Goal: Task Accomplishment & Management: Complete application form

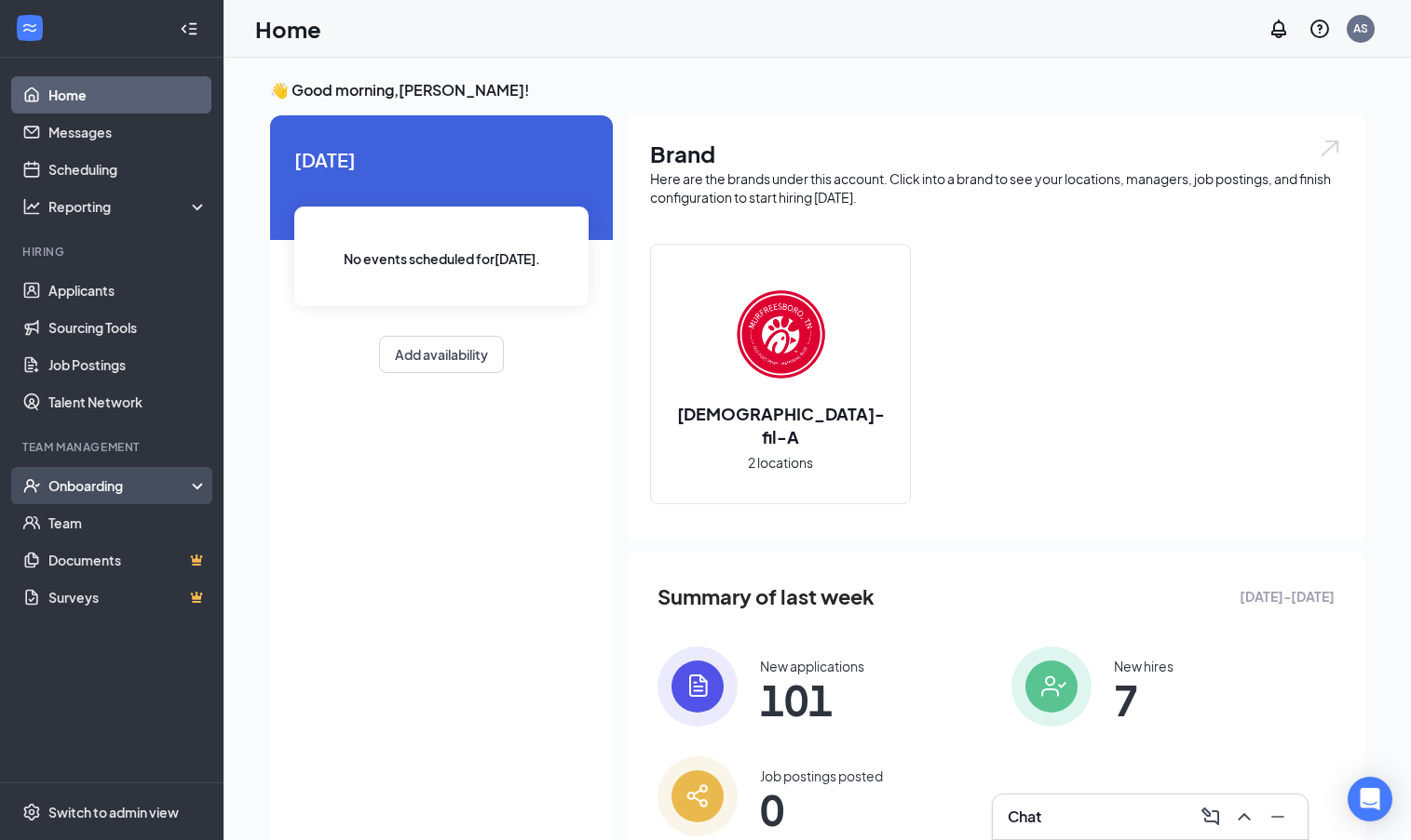
click at [177, 483] on div "Onboarding" at bounding box center [120, 485] width 144 height 19
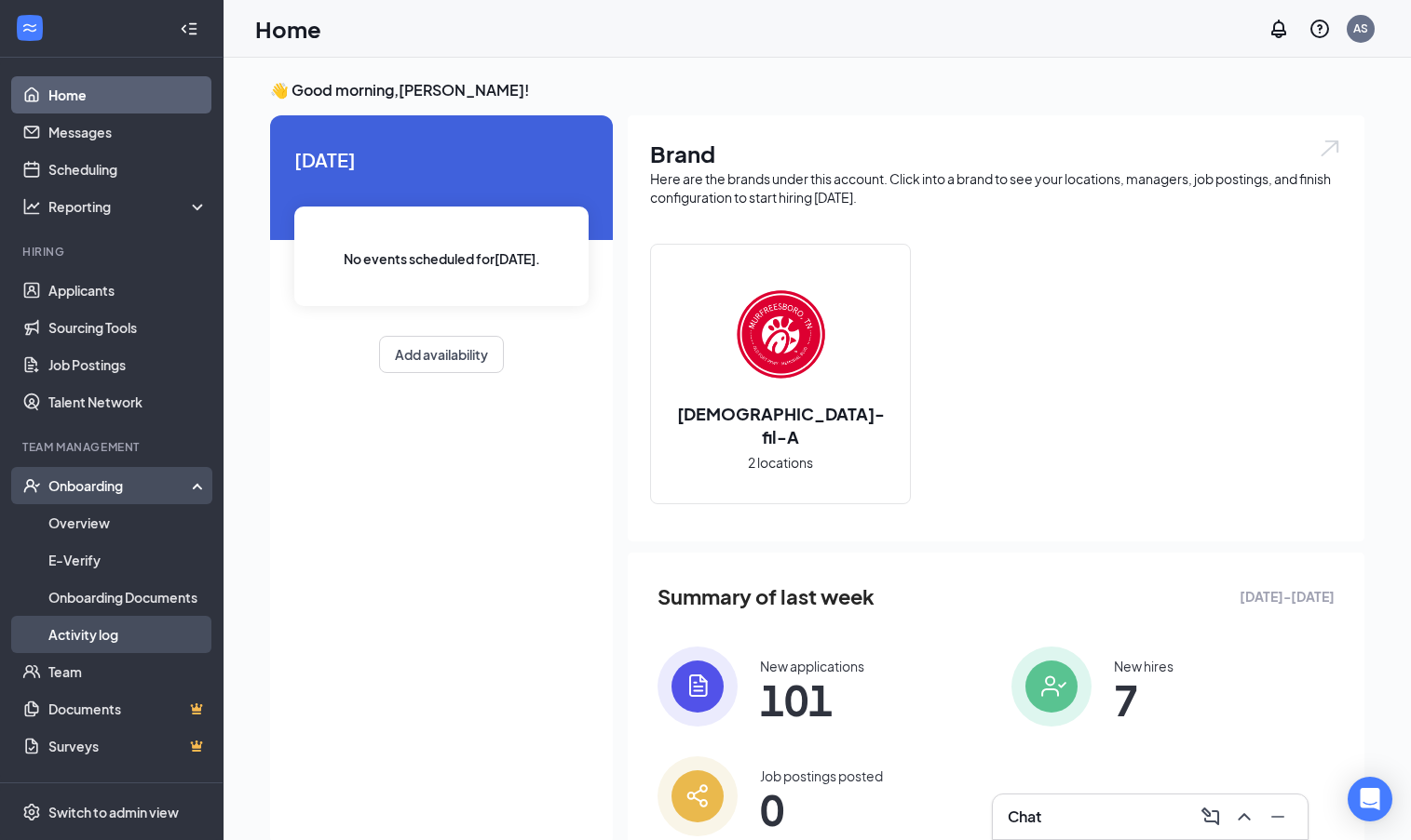
click at [98, 641] on link "Activity log" at bounding box center [128, 635] width 159 height 38
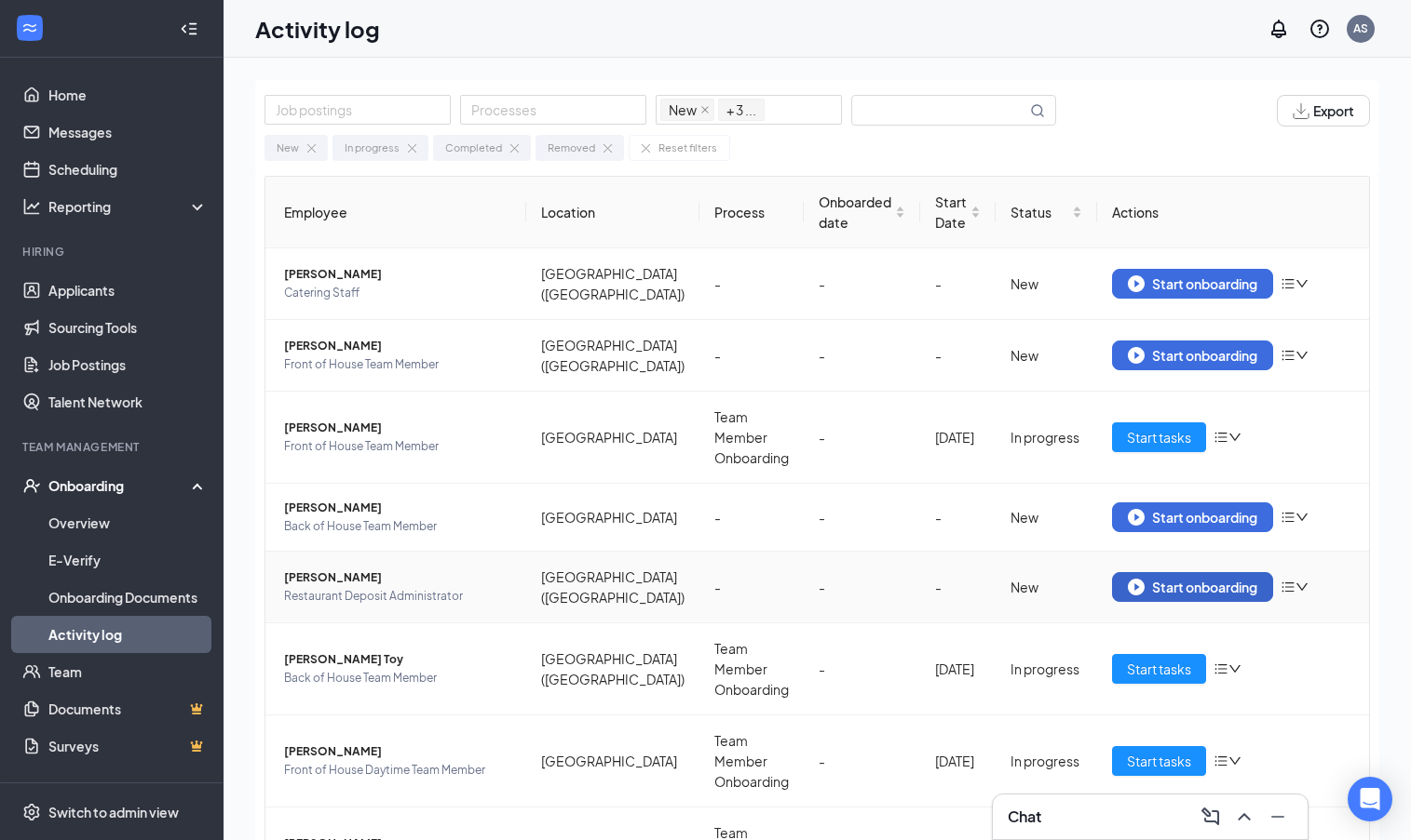
click at [1156, 579] on div "Start onboarding" at bounding box center [1192, 587] width 129 height 17
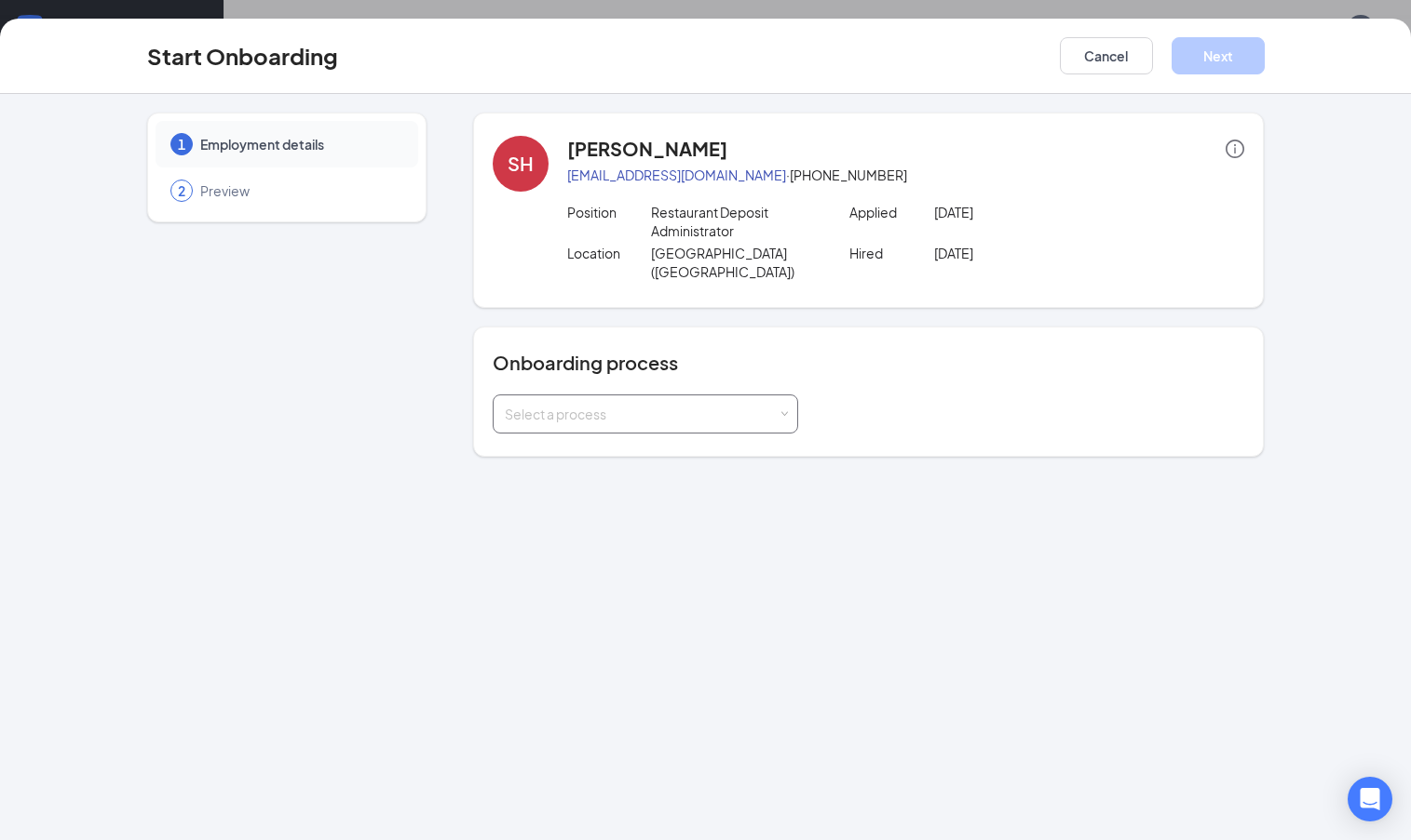
click at [666, 405] on div "Select a process" at bounding box center [641, 414] width 273 height 19
click at [610, 490] on li "Team Member Onboarding" at bounding box center [644, 503] width 306 height 34
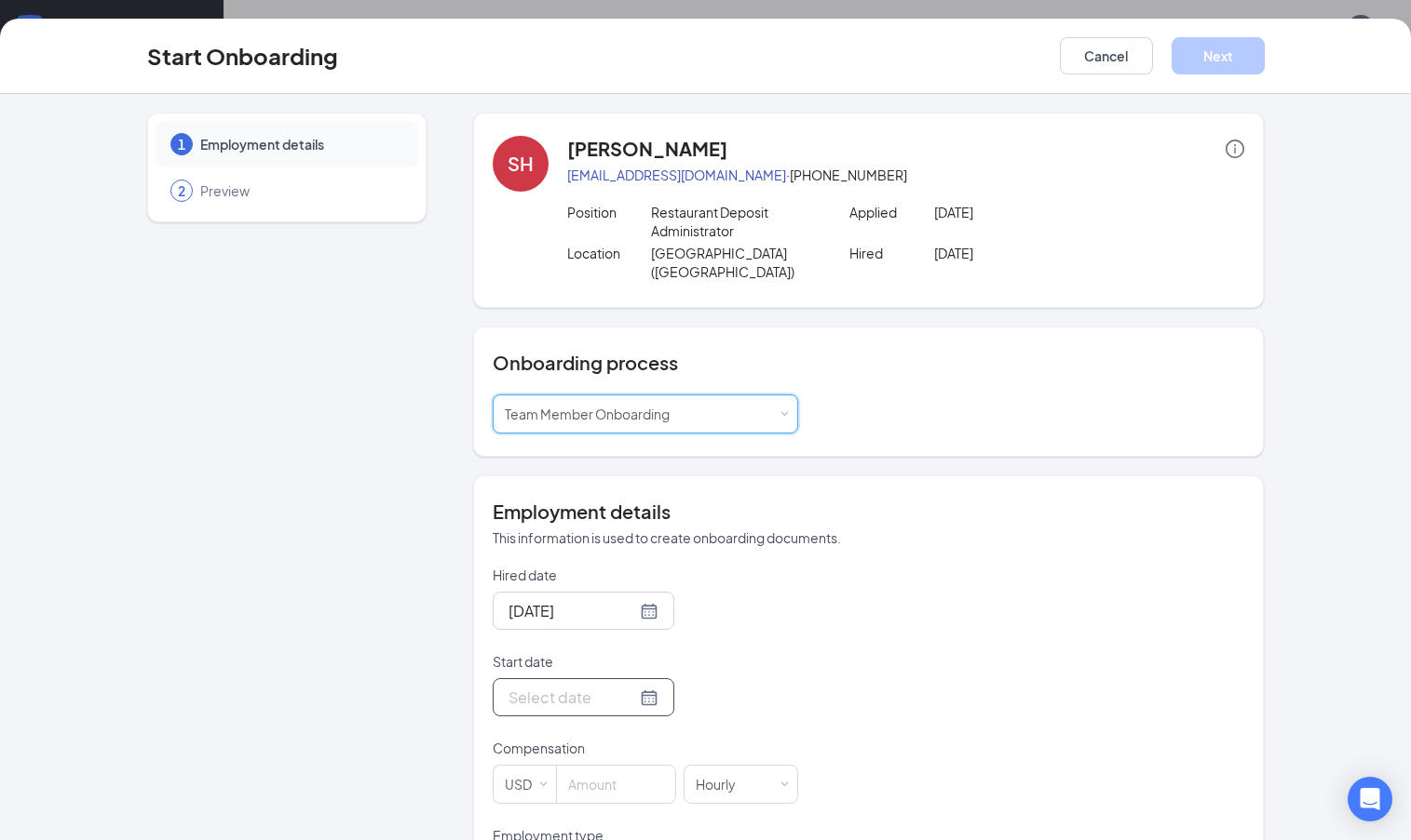
click at [626, 686] on div at bounding box center [582, 697] width 150 height 23
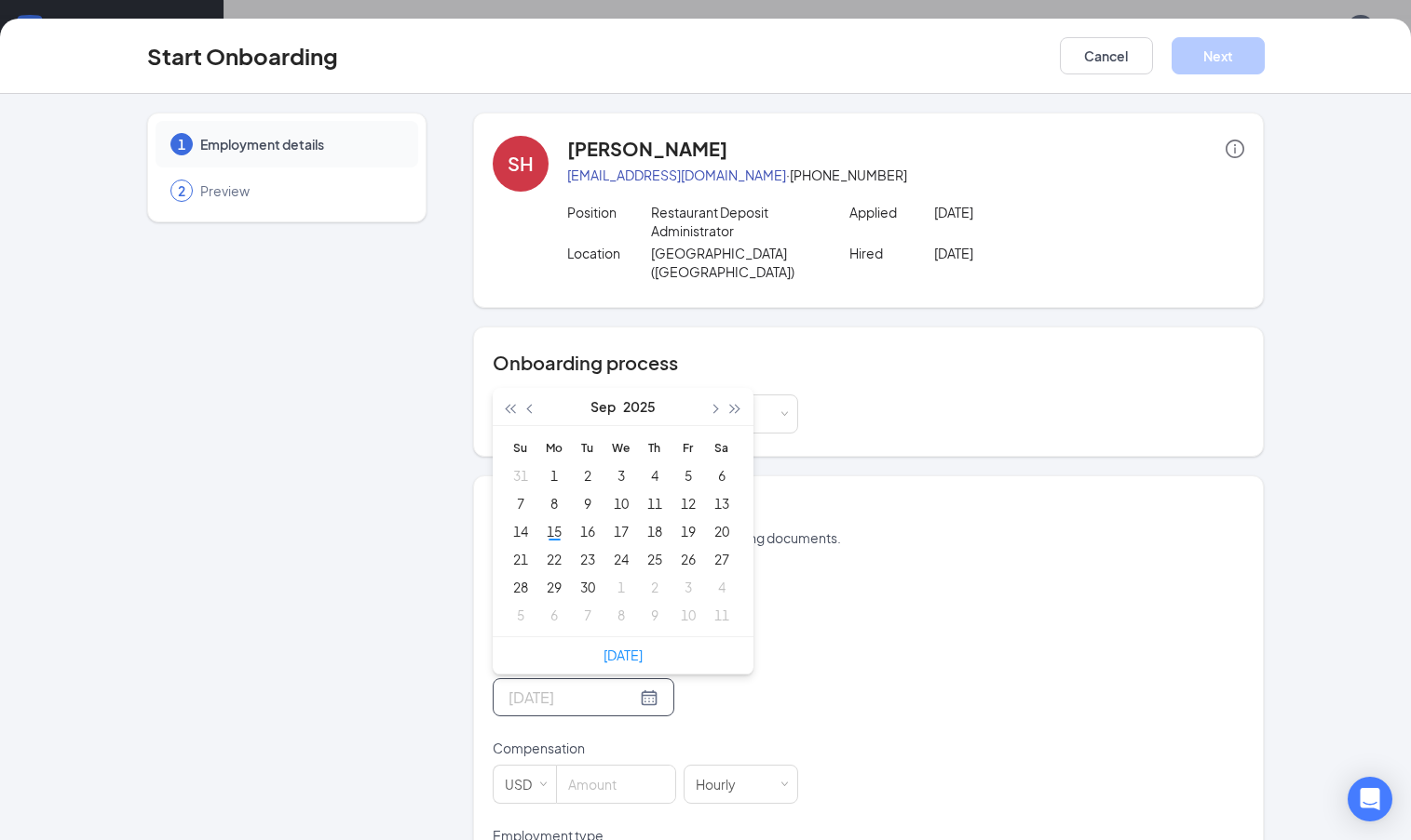
type input "Sep 20, 2025"
drag, startPoint x: 551, startPoint y: 513, endPoint x: 1009, endPoint y: 537, distance: 458.6
click at [1009, 537] on div "Employment details This information is used to create onboarding documents. Hir…" at bounding box center [868, 792] width 752 height 588
type input "Sep 17, 2025"
click at [617, 521] on div "17" at bounding box center [621, 532] width 23 height 23
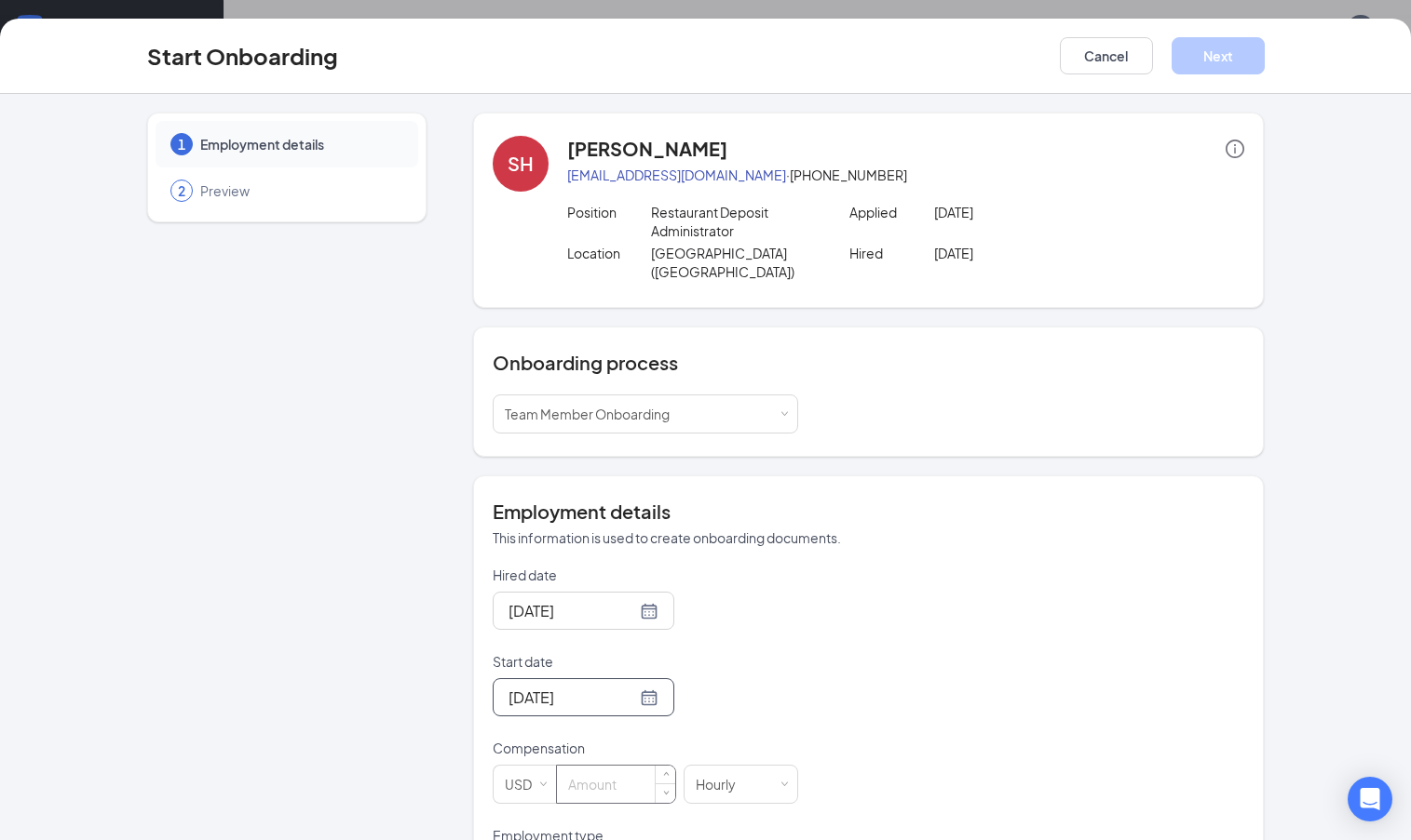
click at [620, 767] on input at bounding box center [615, 784] width 118 height 38
type input "16"
click at [882, 714] on div "Hired date Sep 10, 2025 Start date Sep 17, 2025 Sep 2025 Su Mo Tu We Th Fr Sa 3…" at bounding box center [868, 826] width 752 height 521
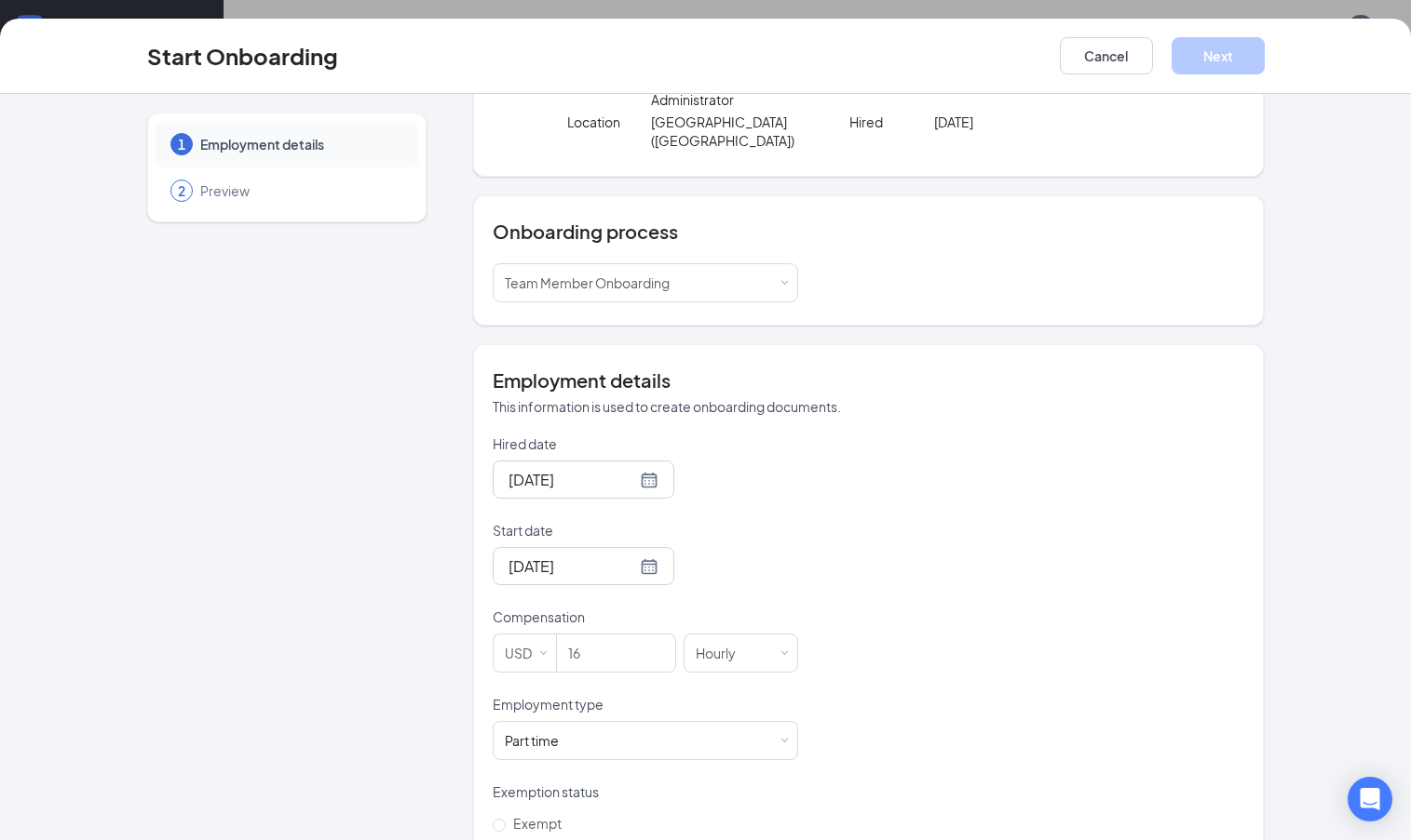
scroll to position [270, 0]
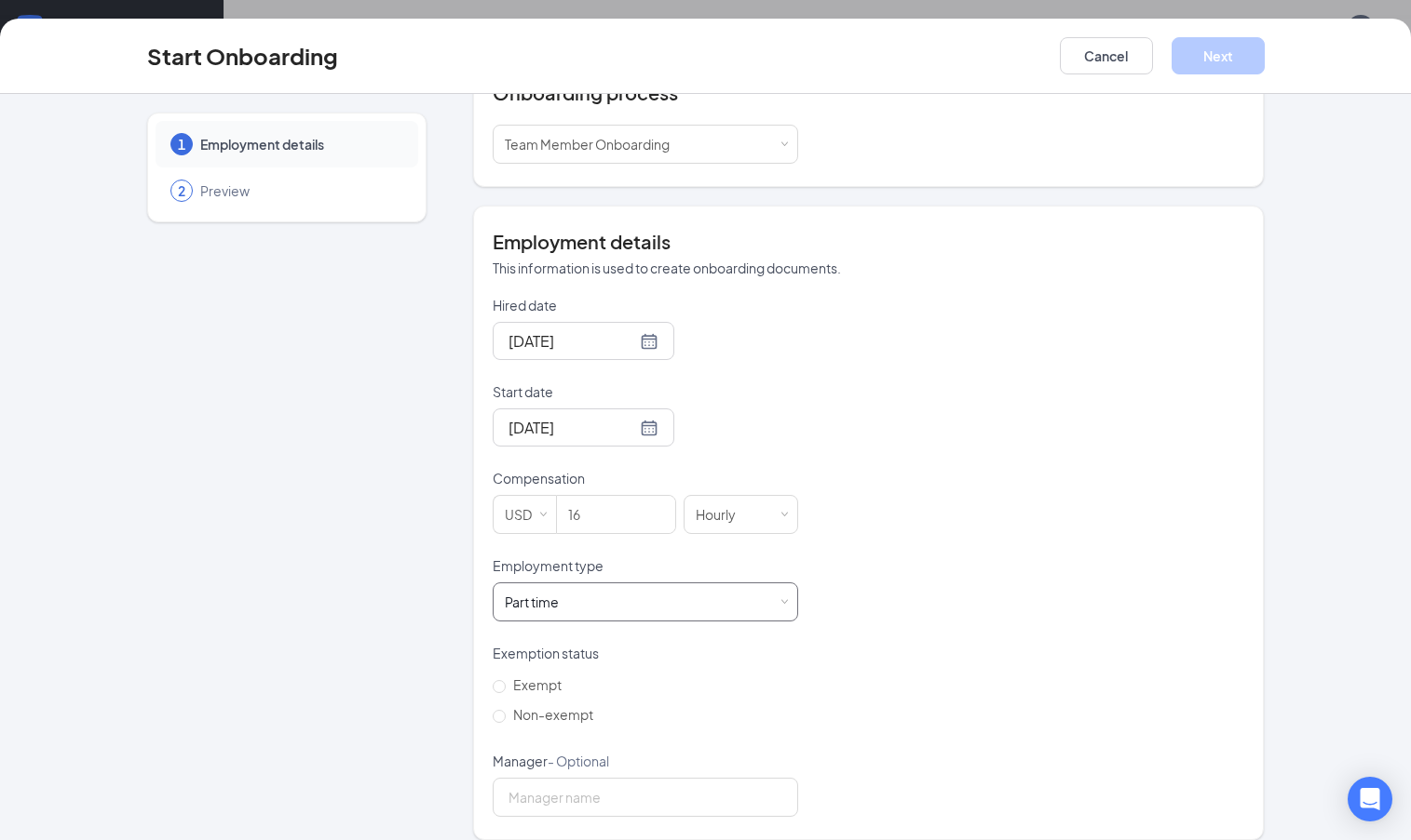
click at [580, 583] on div "Part time Works less than 30 hours per week and is reasonably expected to work" at bounding box center [645, 602] width 281 height 38
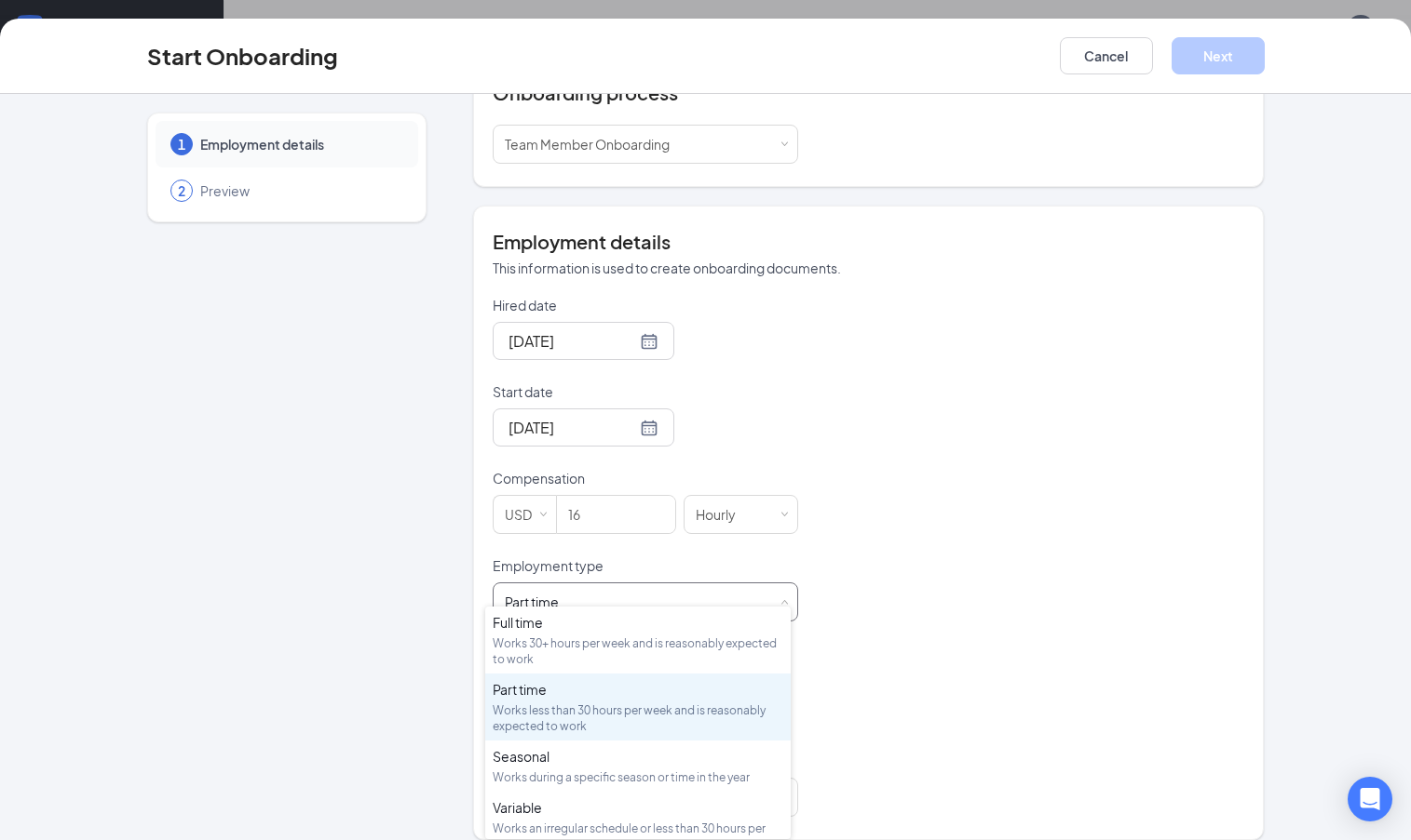
click at [580, 583] on div "Part time Works less than 30 hours per week and is reasonably expected to work" at bounding box center [645, 602] width 281 height 38
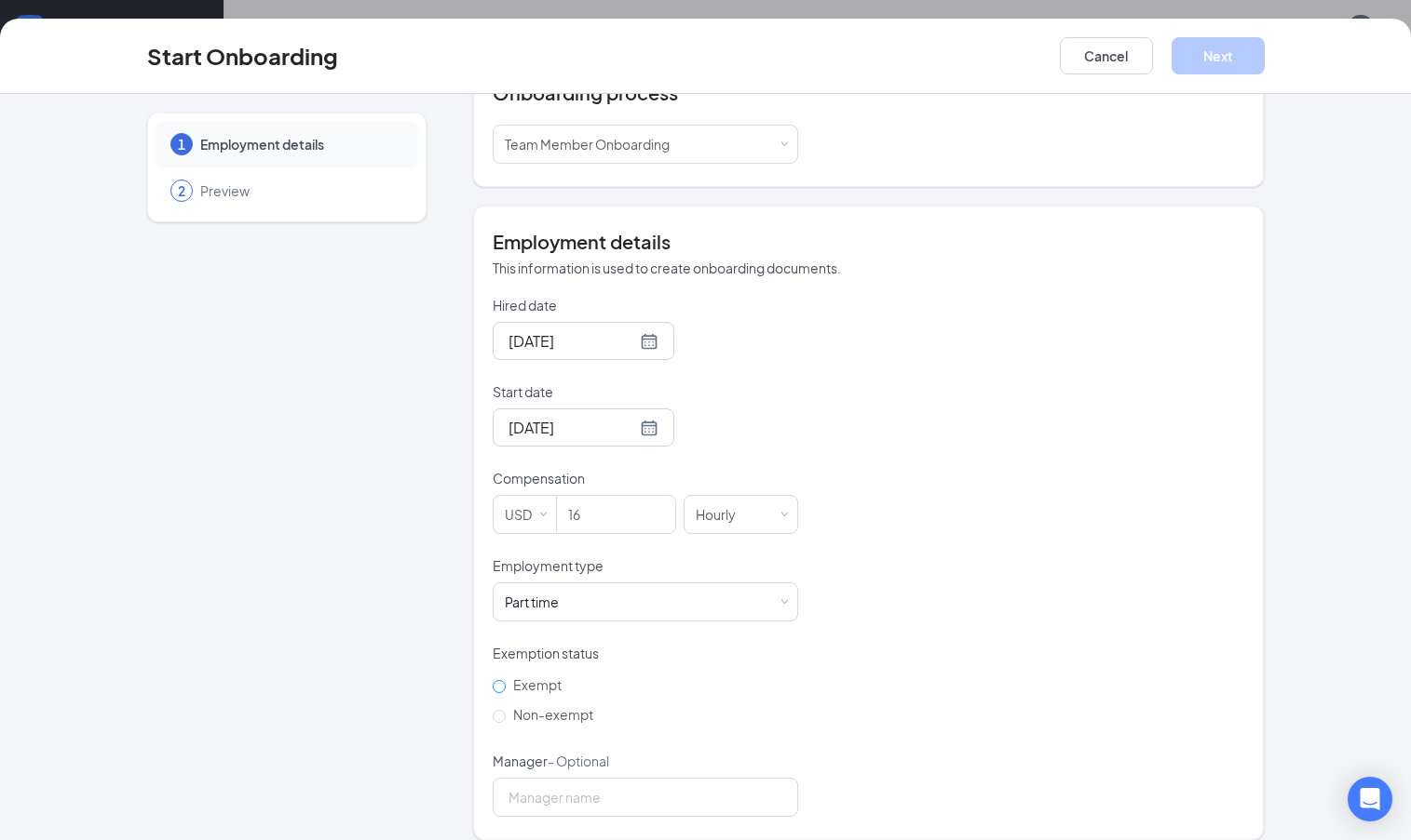
drag, startPoint x: 501, startPoint y: 693, endPoint x: 525, endPoint y: 680, distance: 27.3
click at [506, 706] on span "Non-exempt" at bounding box center [554, 714] width 95 height 17
click at [504, 710] on input "Non-exempt" at bounding box center [498, 716] width 13 height 13
radio input "true"
click at [1231, 59] on button "Next" at bounding box center [1218, 57] width 93 height 38
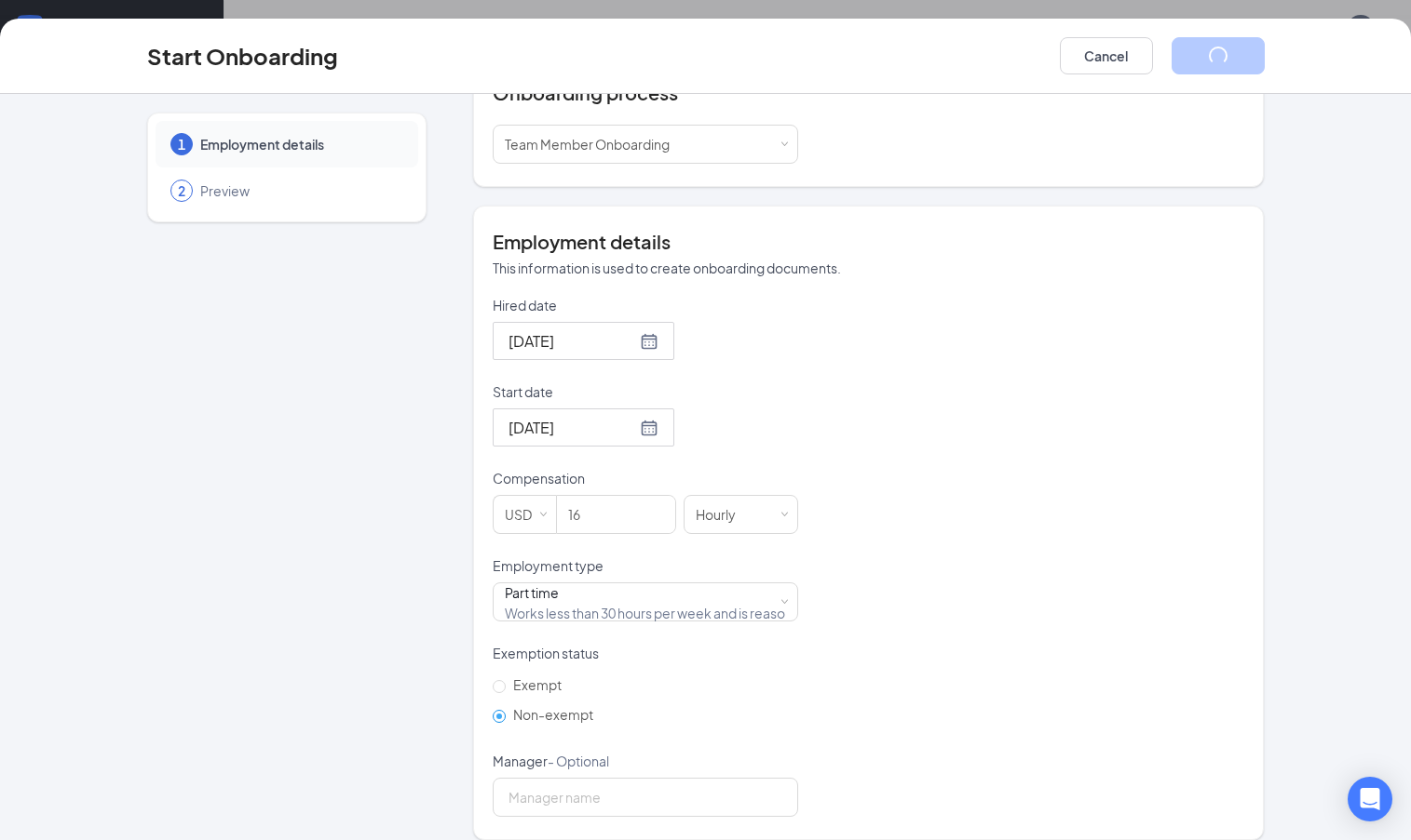
scroll to position [0, 0]
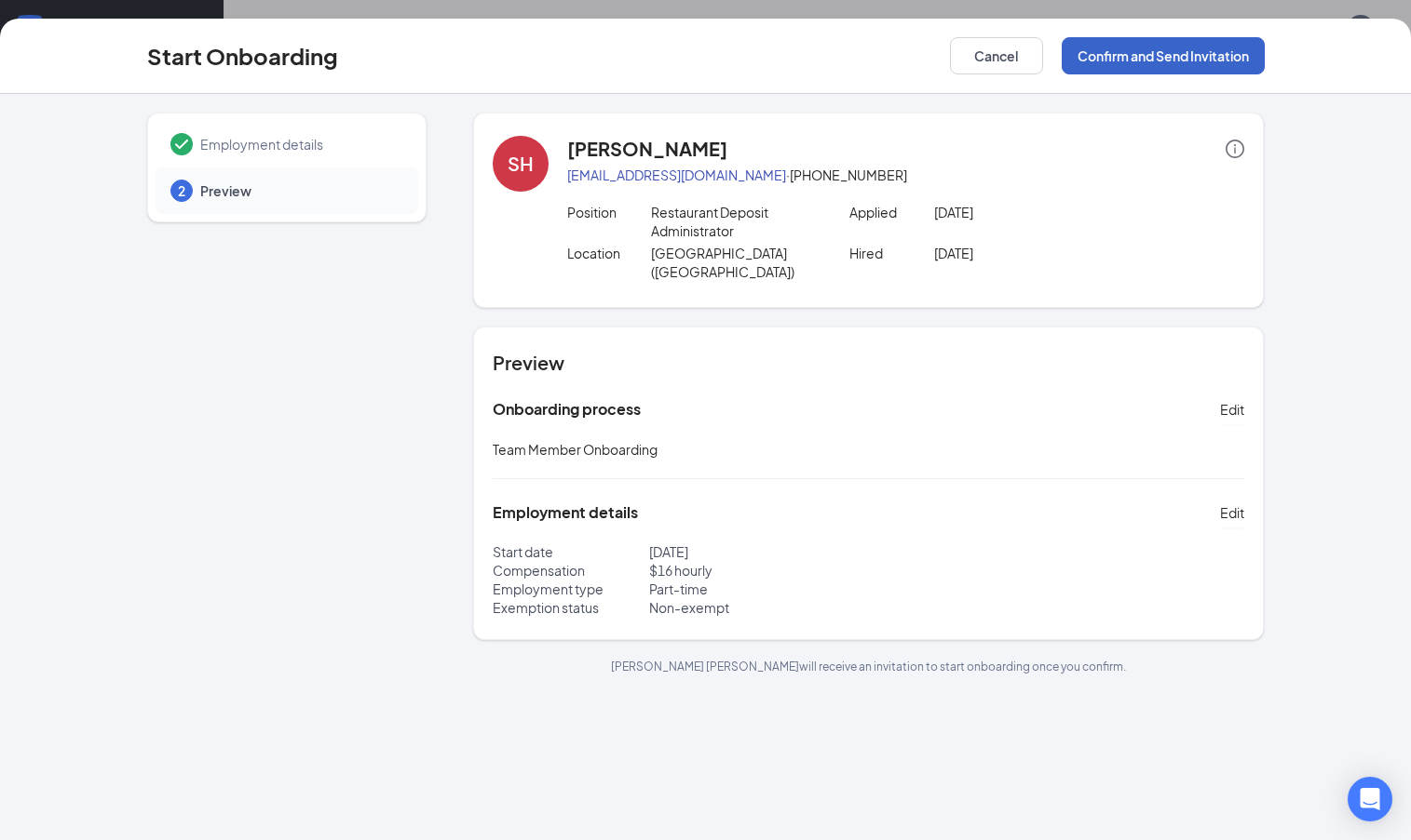
click at [1230, 59] on button "Confirm and Send Invitation" at bounding box center [1163, 57] width 203 height 38
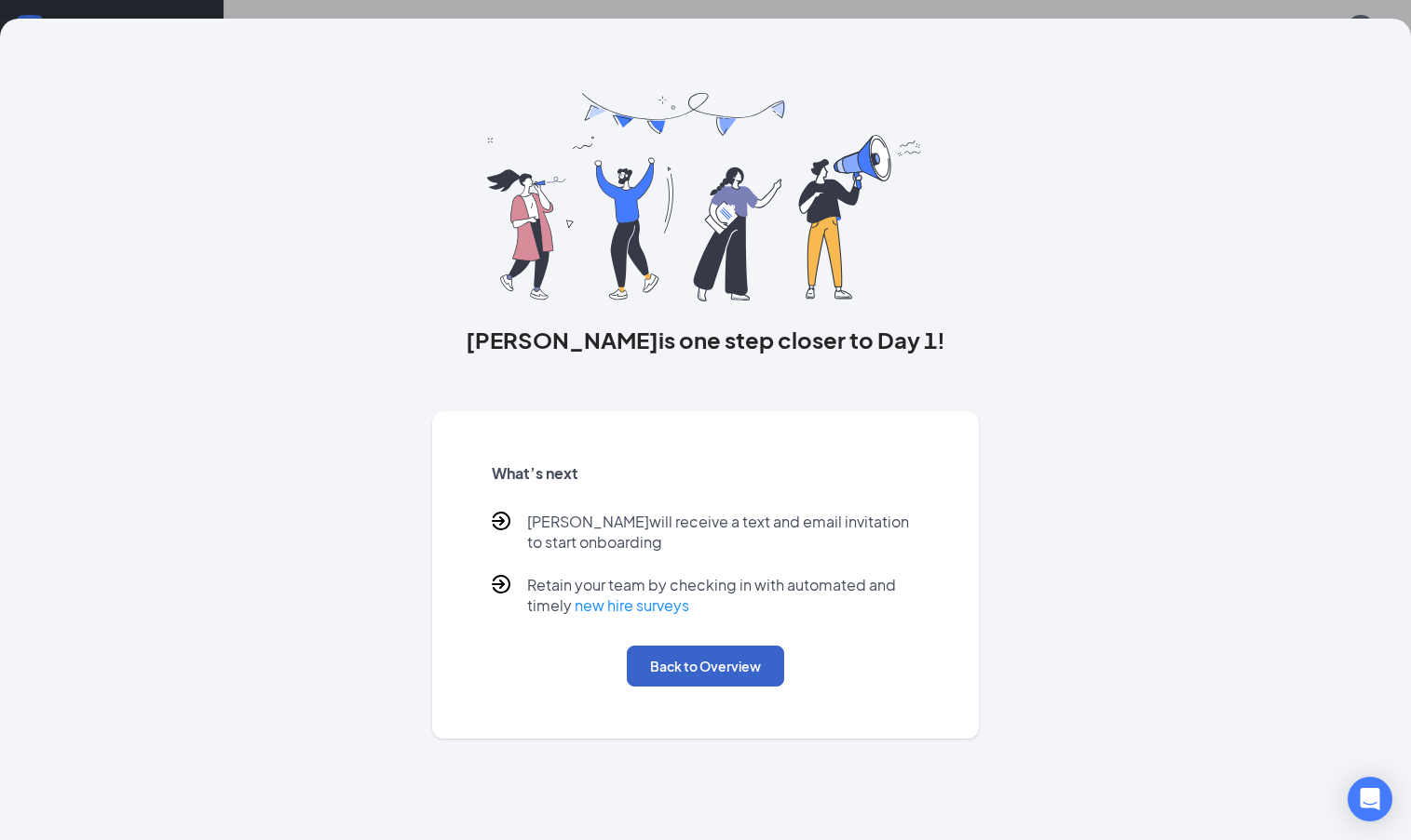
click at [727, 673] on button "Back to Overview" at bounding box center [705, 665] width 158 height 41
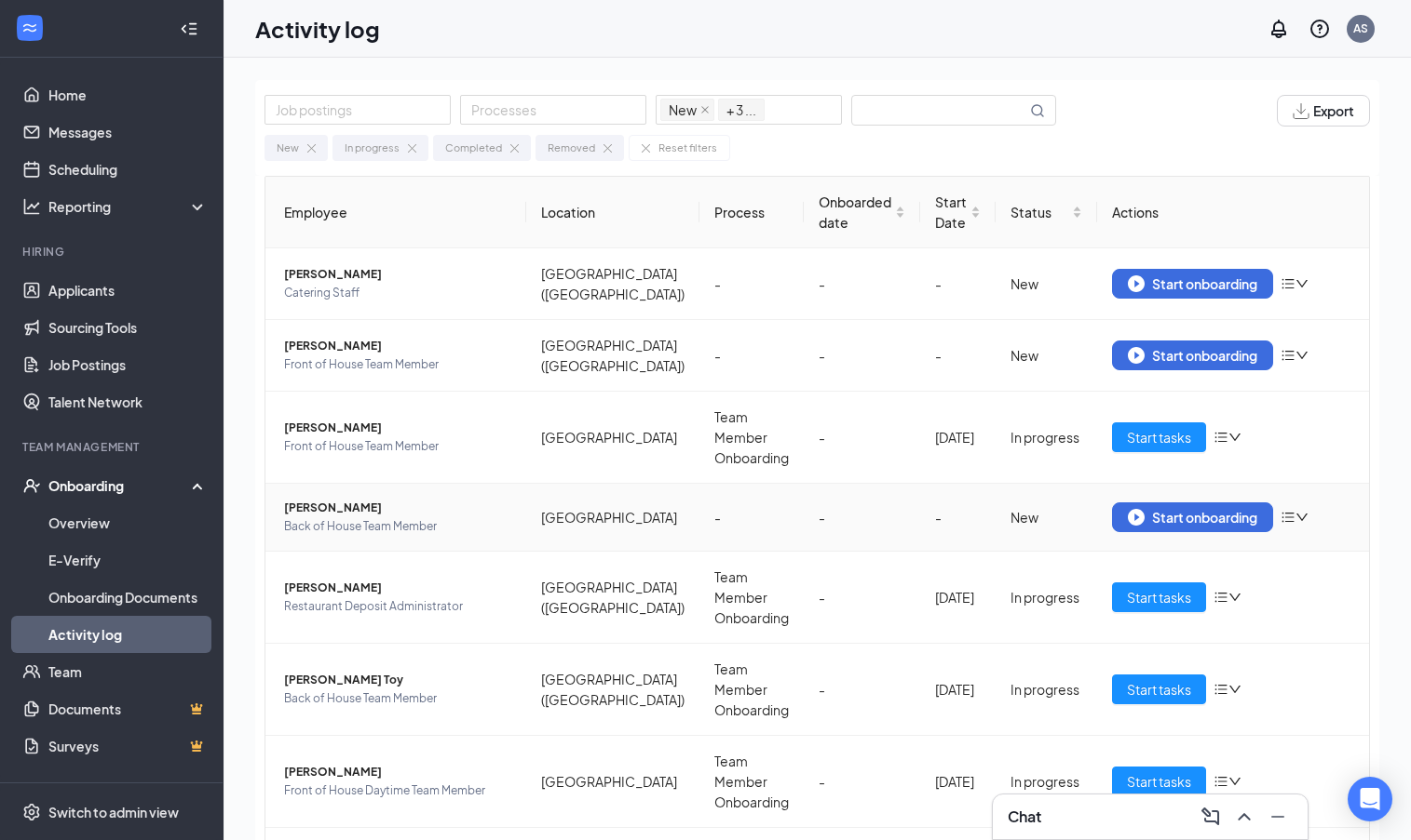
click at [334, 499] on span "Jayden Farmer" at bounding box center [397, 508] width 227 height 19
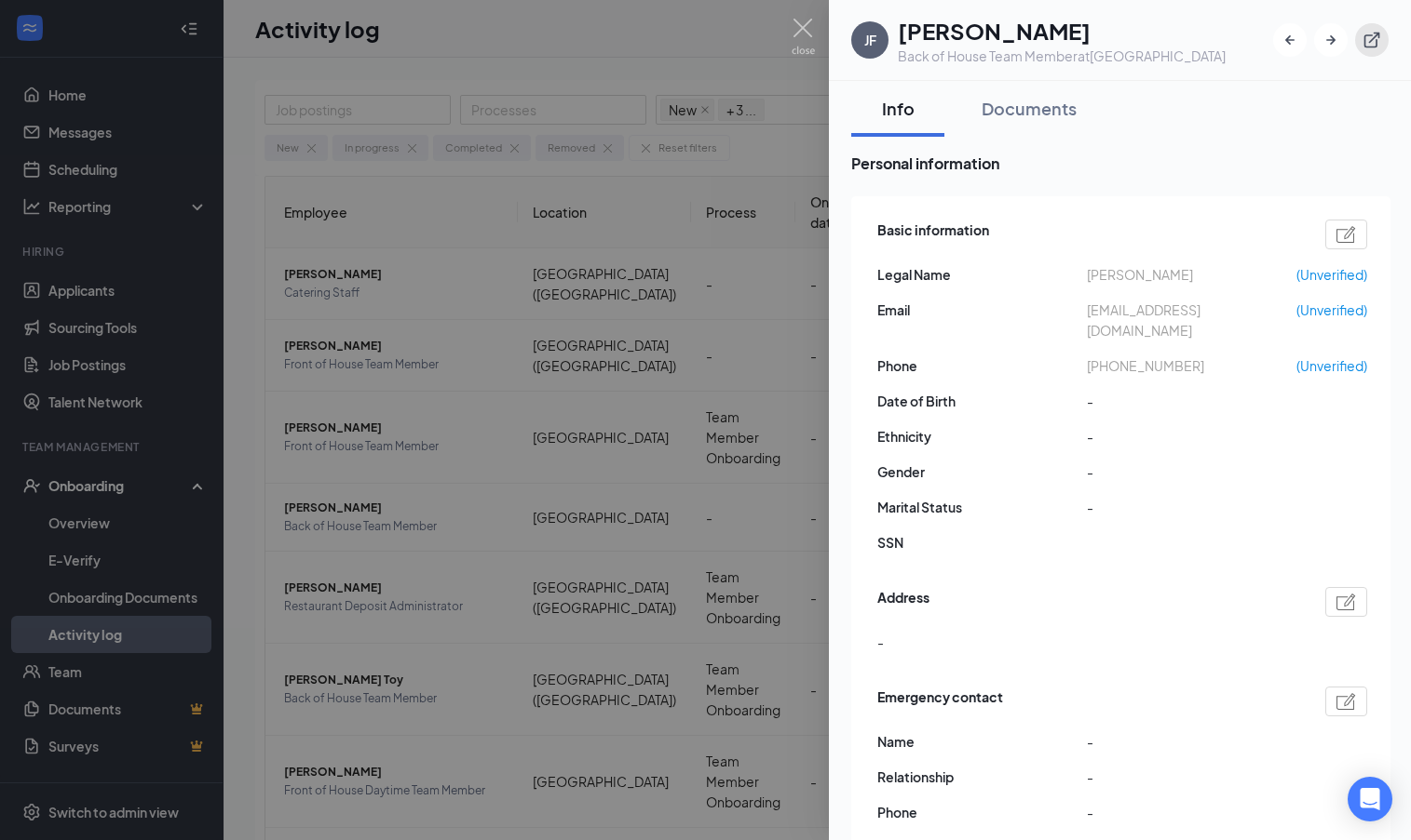
click at [1376, 40] on icon "ExternalLink" at bounding box center [1372, 41] width 16 height 16
click at [596, 533] on div at bounding box center [706, 420] width 1411 height 840
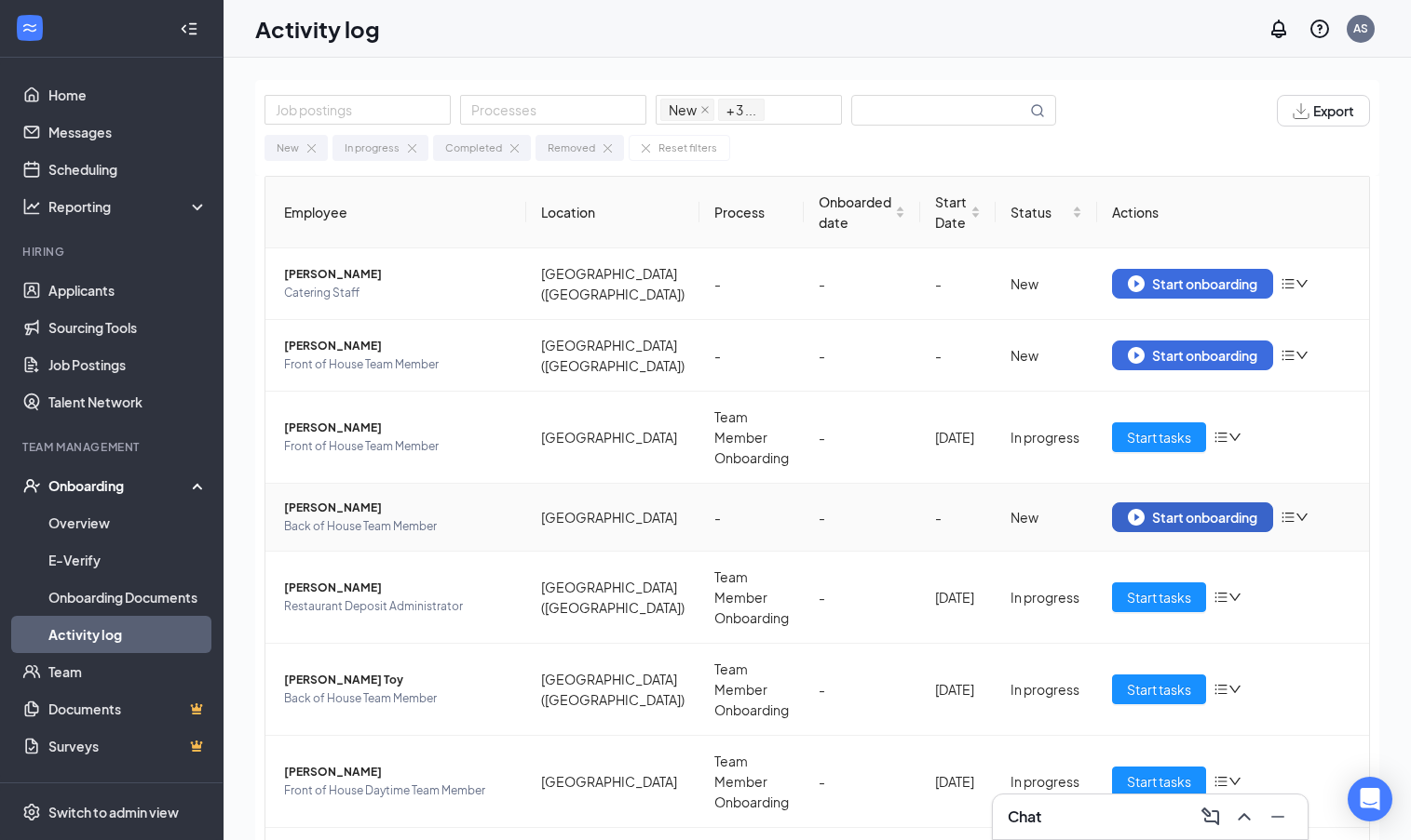
click at [1177, 509] on div "Start onboarding" at bounding box center [1192, 517] width 129 height 17
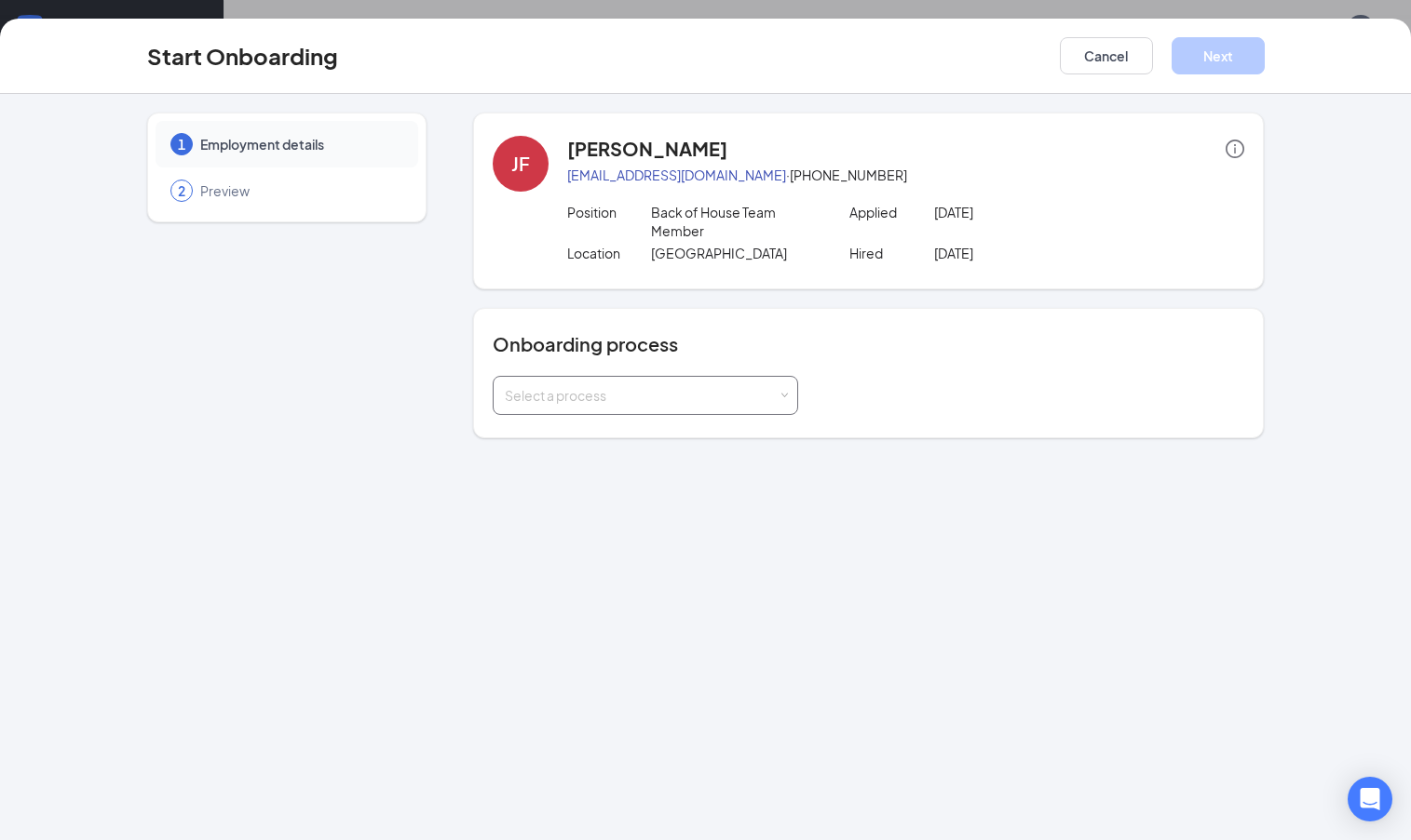
click at [788, 400] on span at bounding box center [783, 396] width 8 height 8
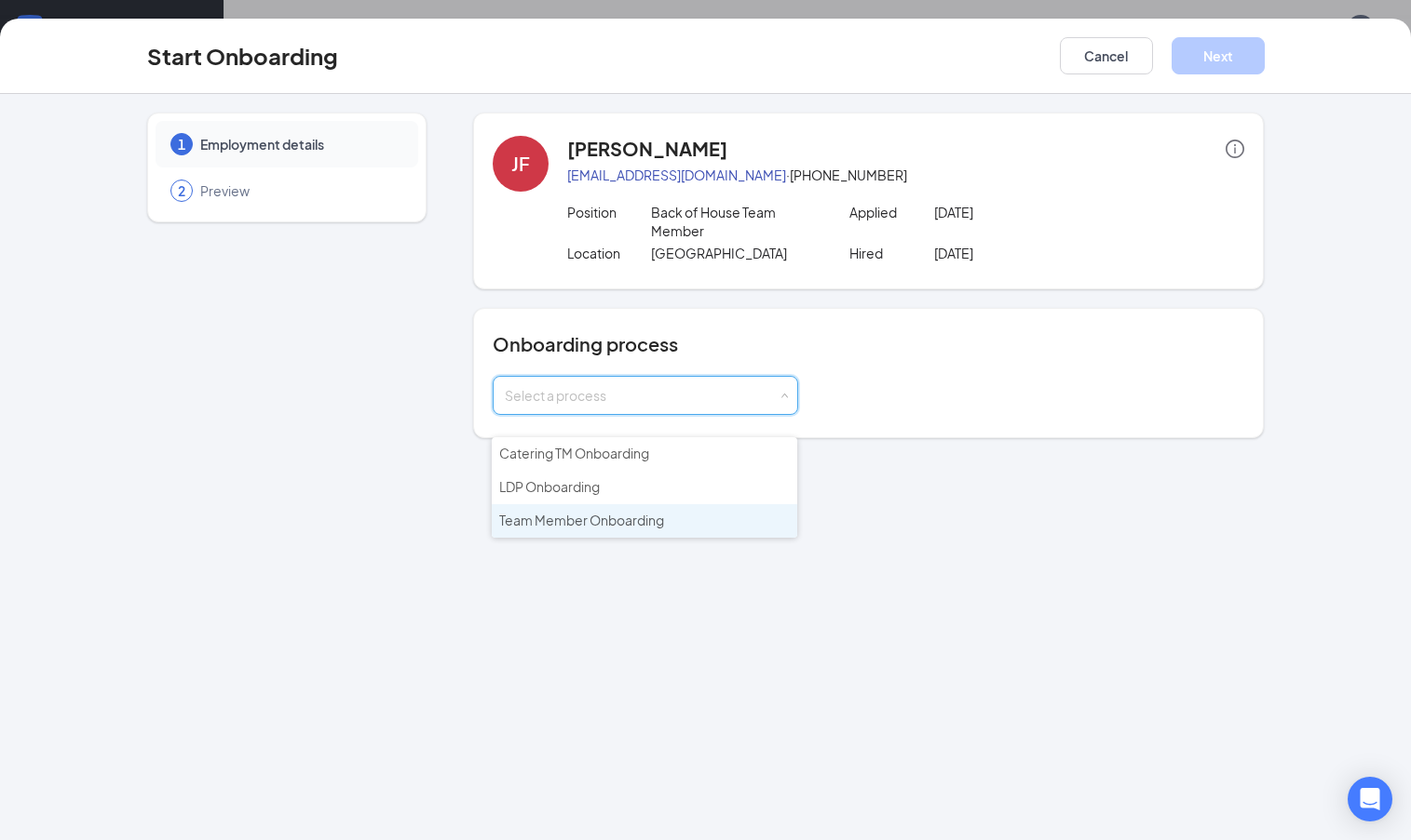
click at [604, 521] on span "Team Member Onboarding" at bounding box center [581, 520] width 165 height 17
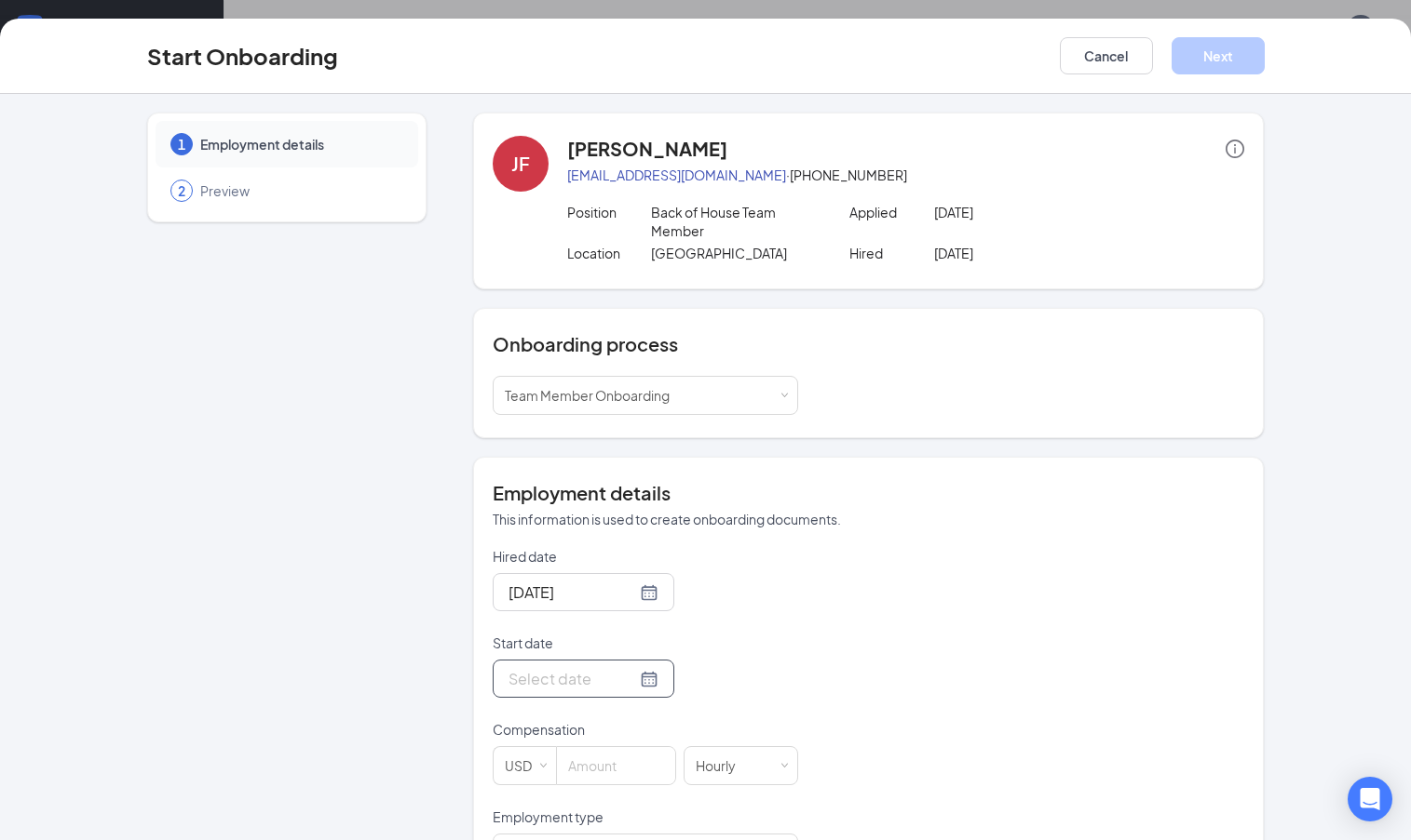
click at [624, 690] on div at bounding box center [582, 678] width 150 height 23
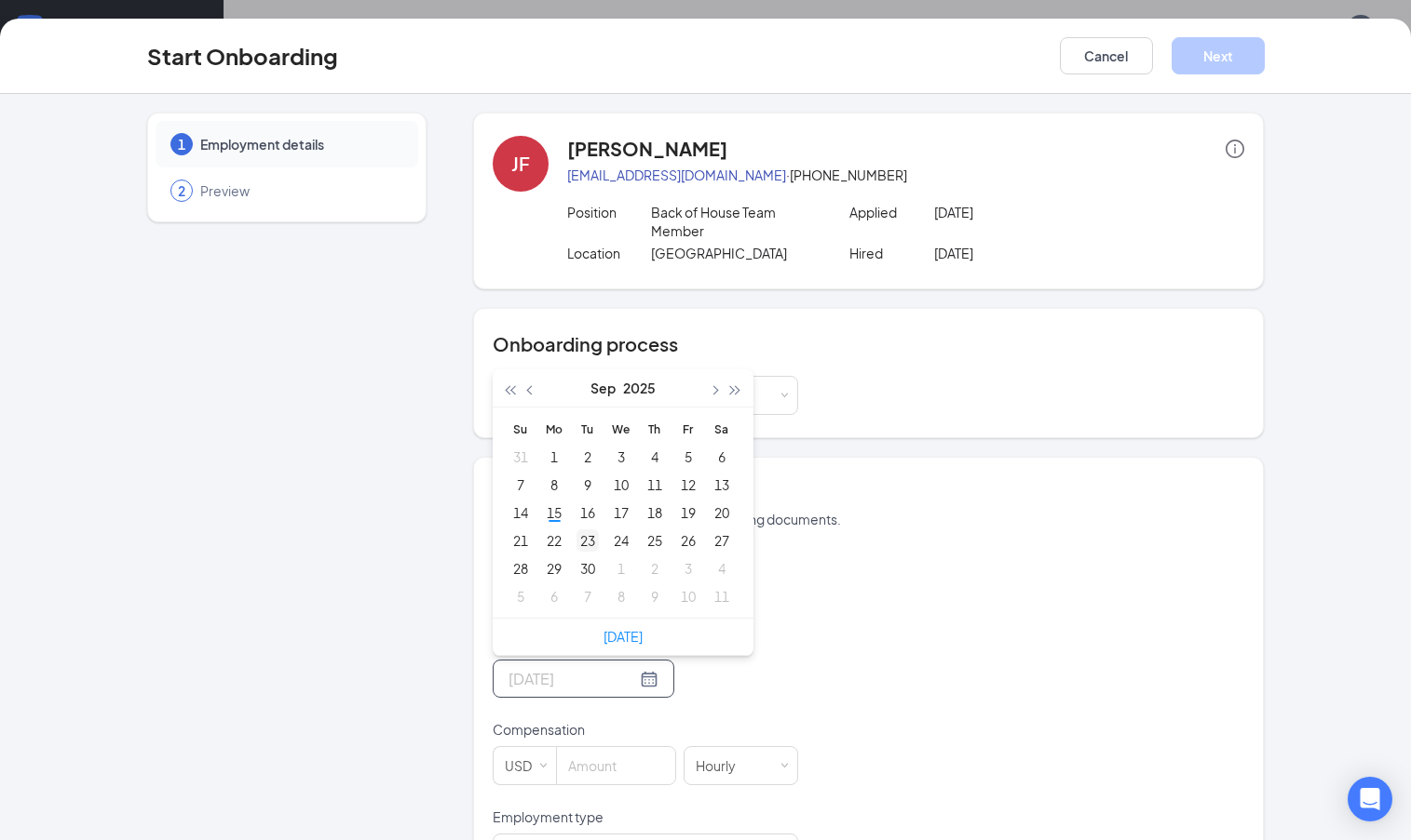
type input "Sep 23, 2025"
click at [579, 551] on div "23" at bounding box center [587, 540] width 23 height 23
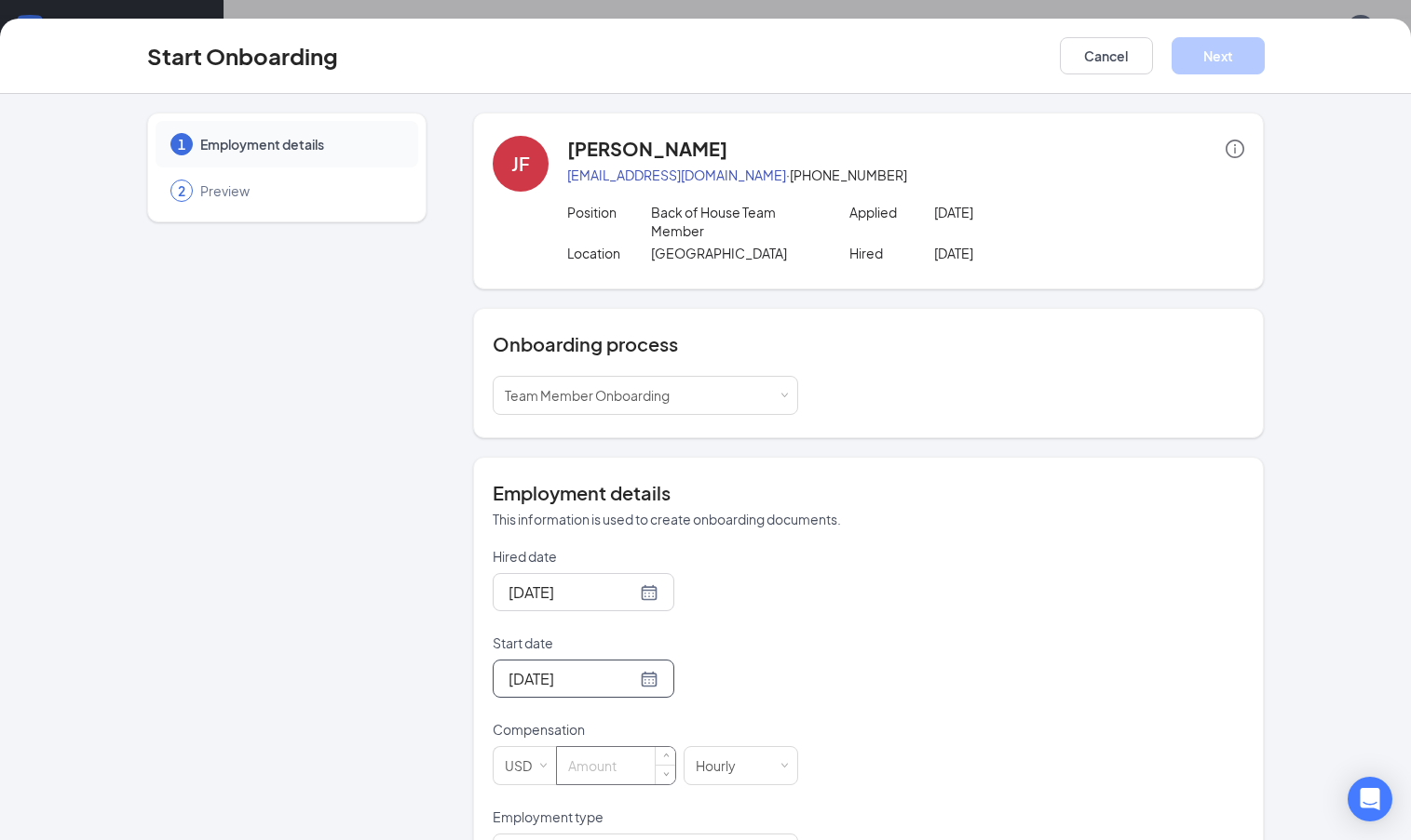
click at [621, 781] on input at bounding box center [615, 766] width 118 height 38
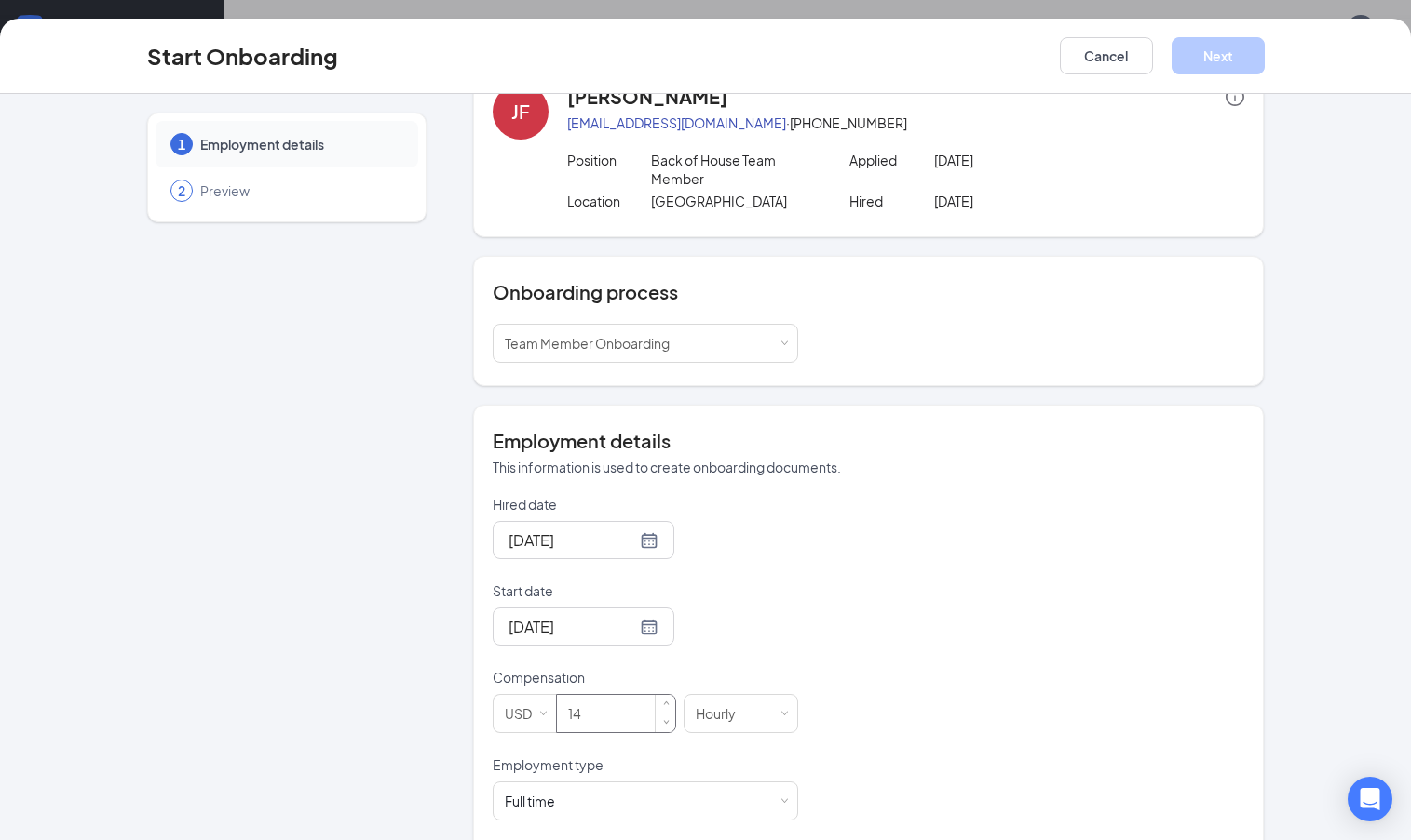
scroll to position [93, 0]
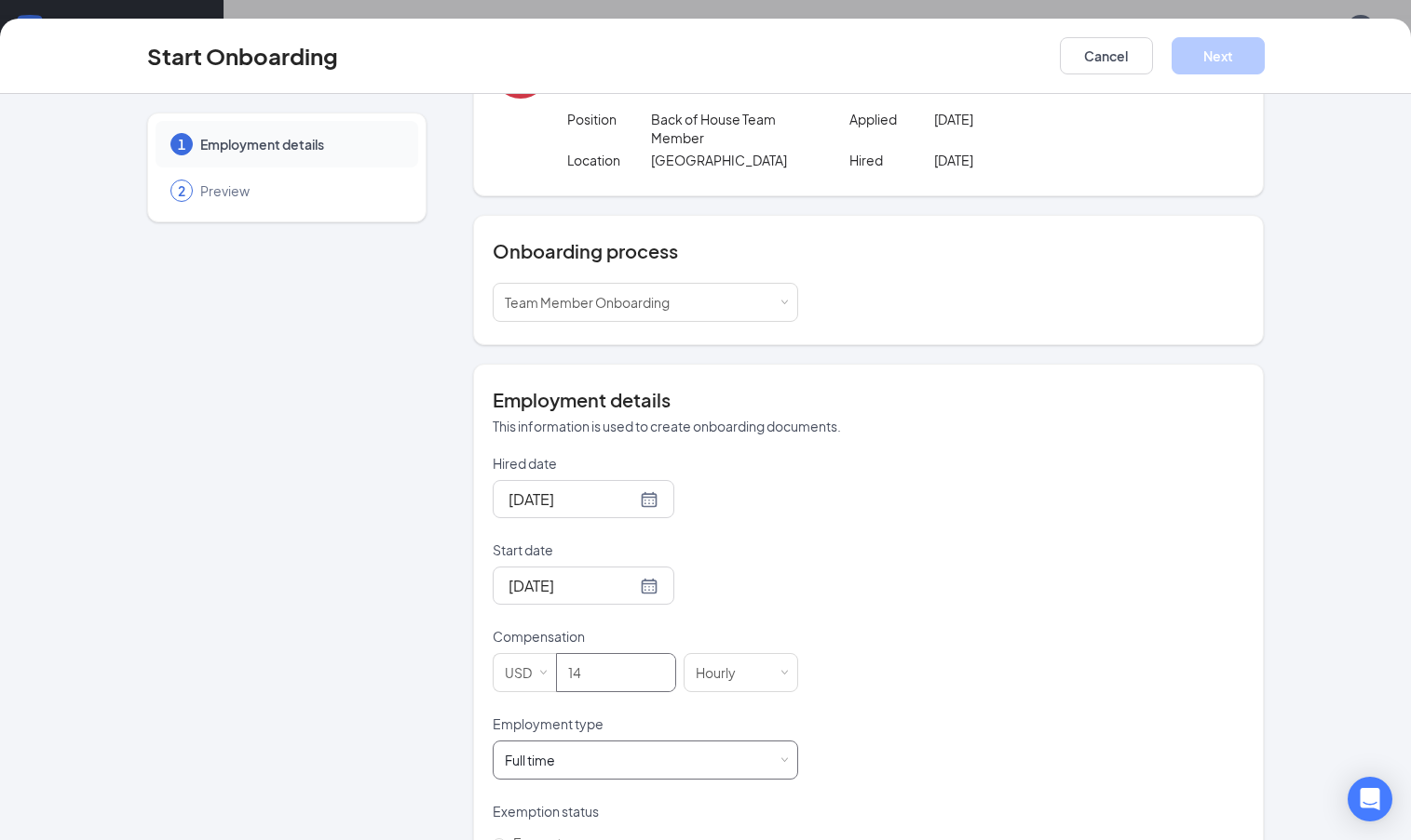
type input "14"
click at [558, 770] on div "Full time Works 30+ hours per week and is reasonably expected to work" at bounding box center [537, 760] width 64 height 19
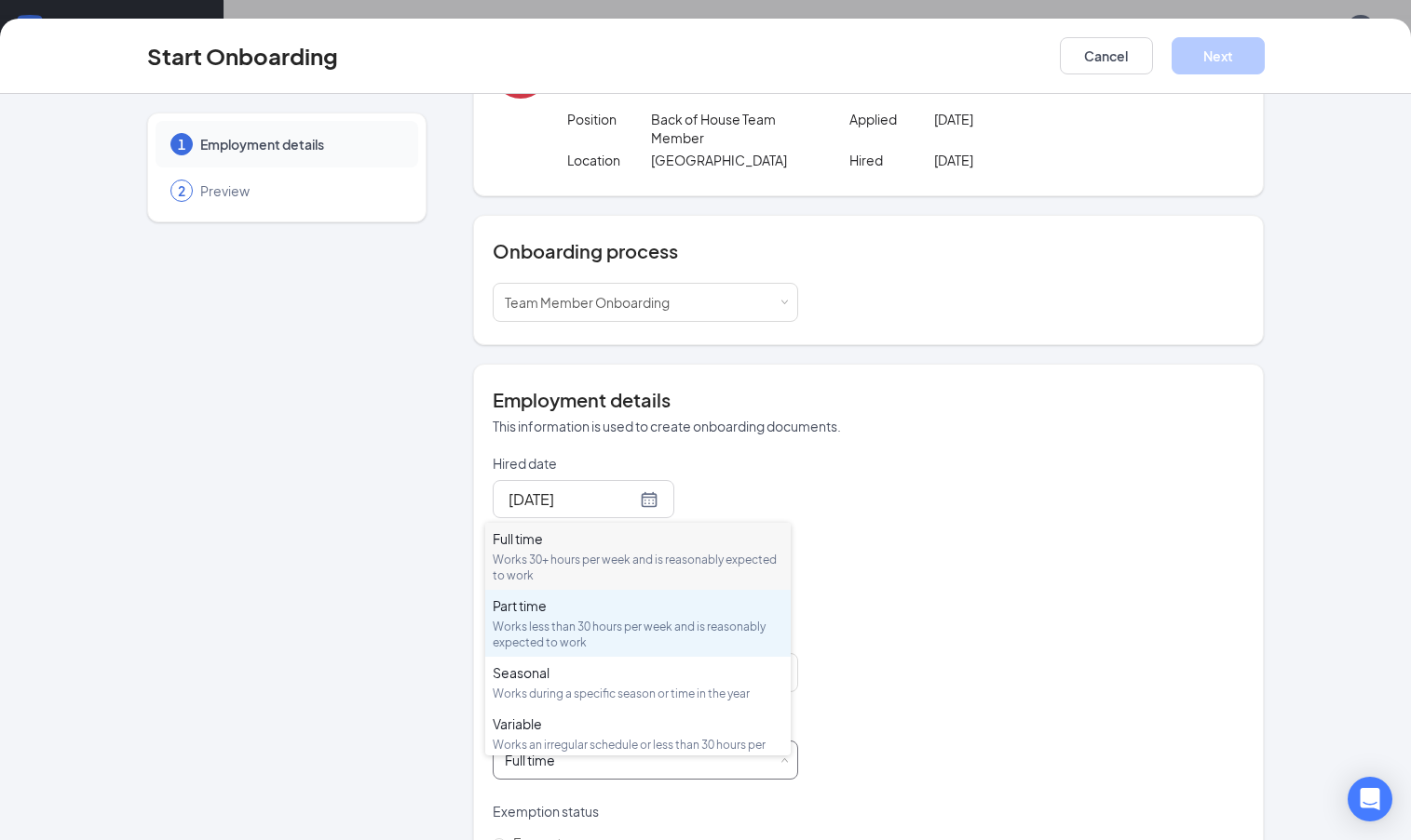
click at [577, 625] on div "Works less than 30 hours per week and is reasonably expected to work" at bounding box center [637, 635] width 291 height 32
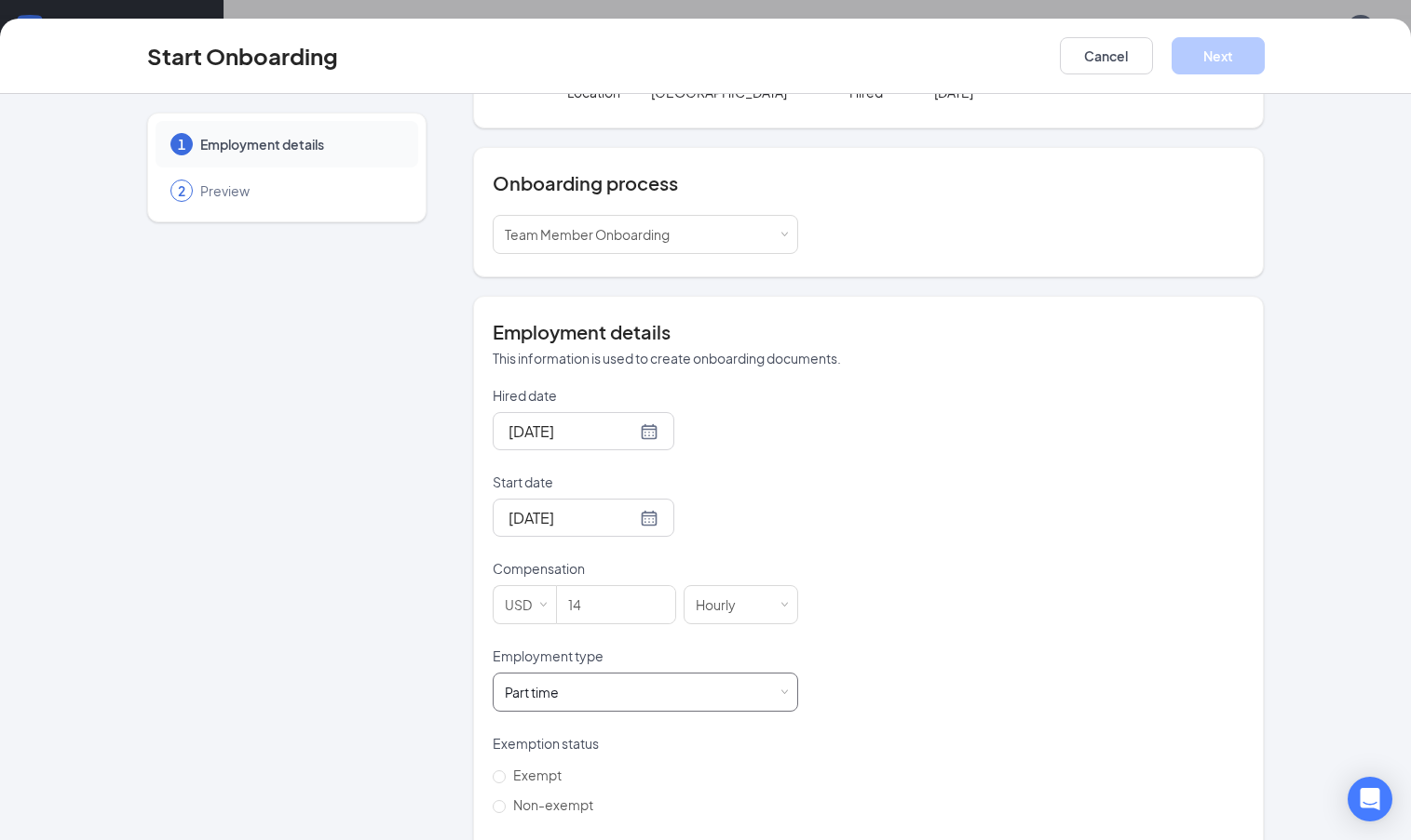
scroll to position [279, 0]
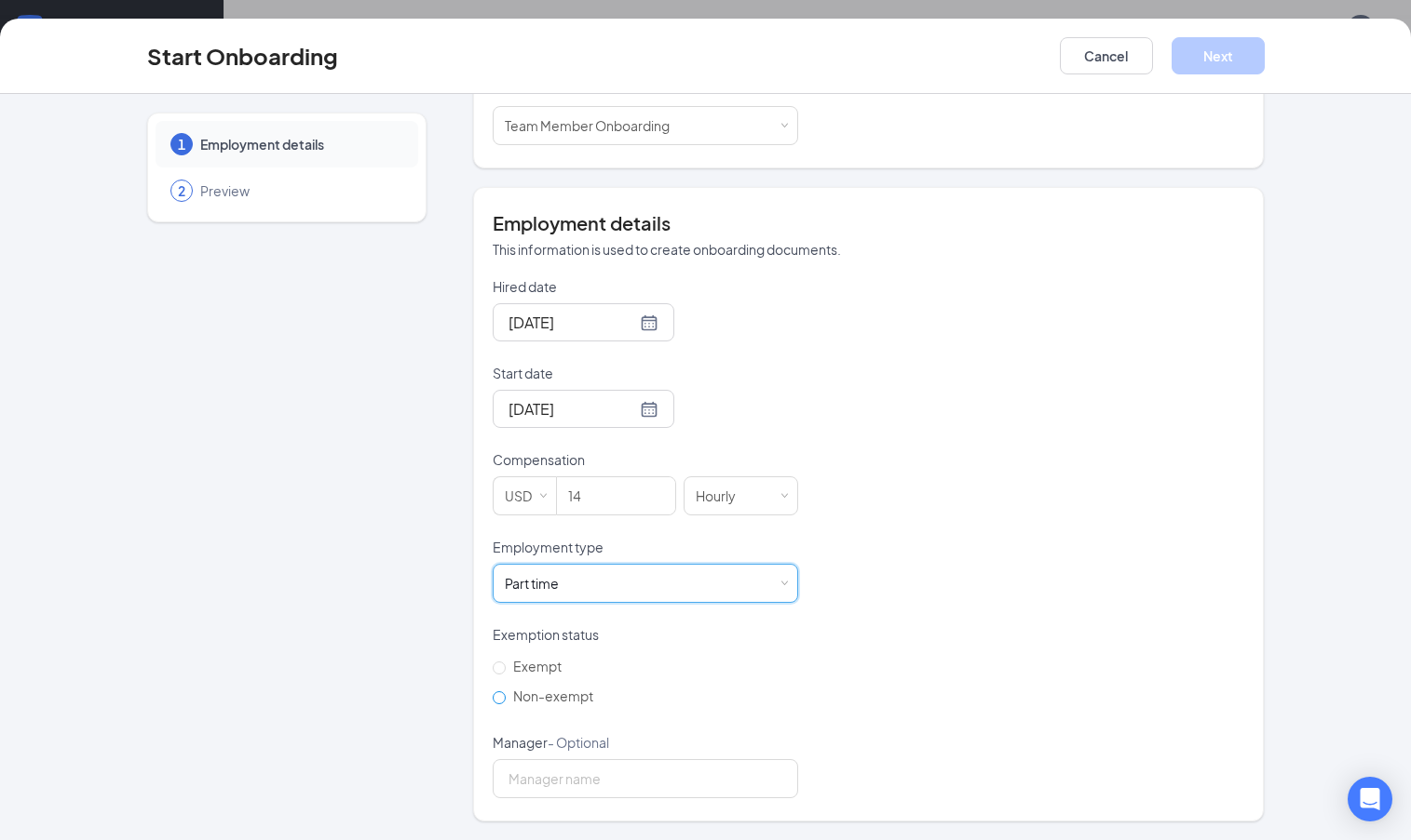
click at [497, 700] on label "Non-exempt" at bounding box center [546, 696] width 108 height 30
click at [497, 700] on input "Non-exempt" at bounding box center [498, 697] width 13 height 13
radio input "true"
click at [1232, 54] on button "Next" at bounding box center [1218, 57] width 93 height 38
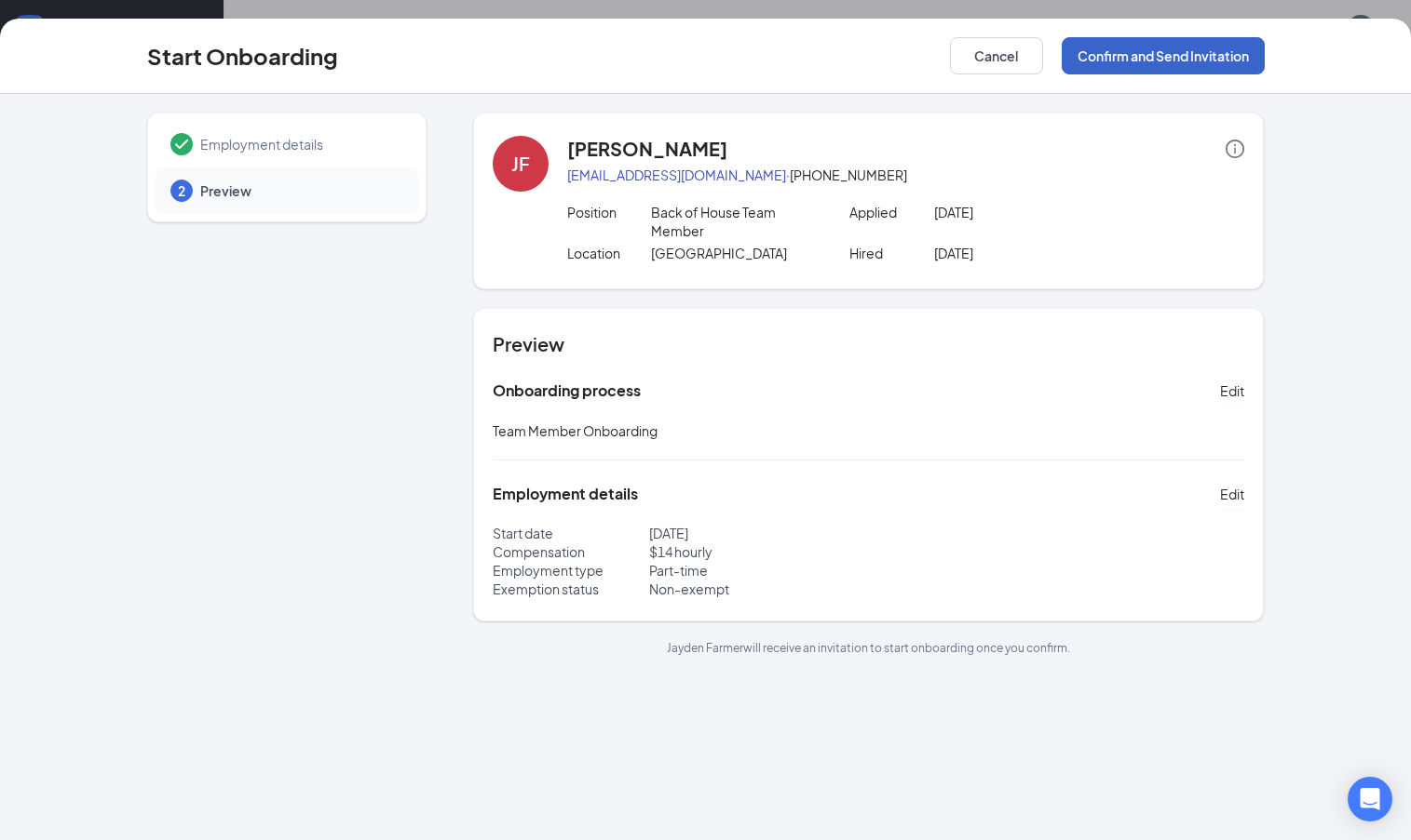
click at [1172, 54] on button "Confirm and Send Invitation" at bounding box center [1163, 57] width 203 height 38
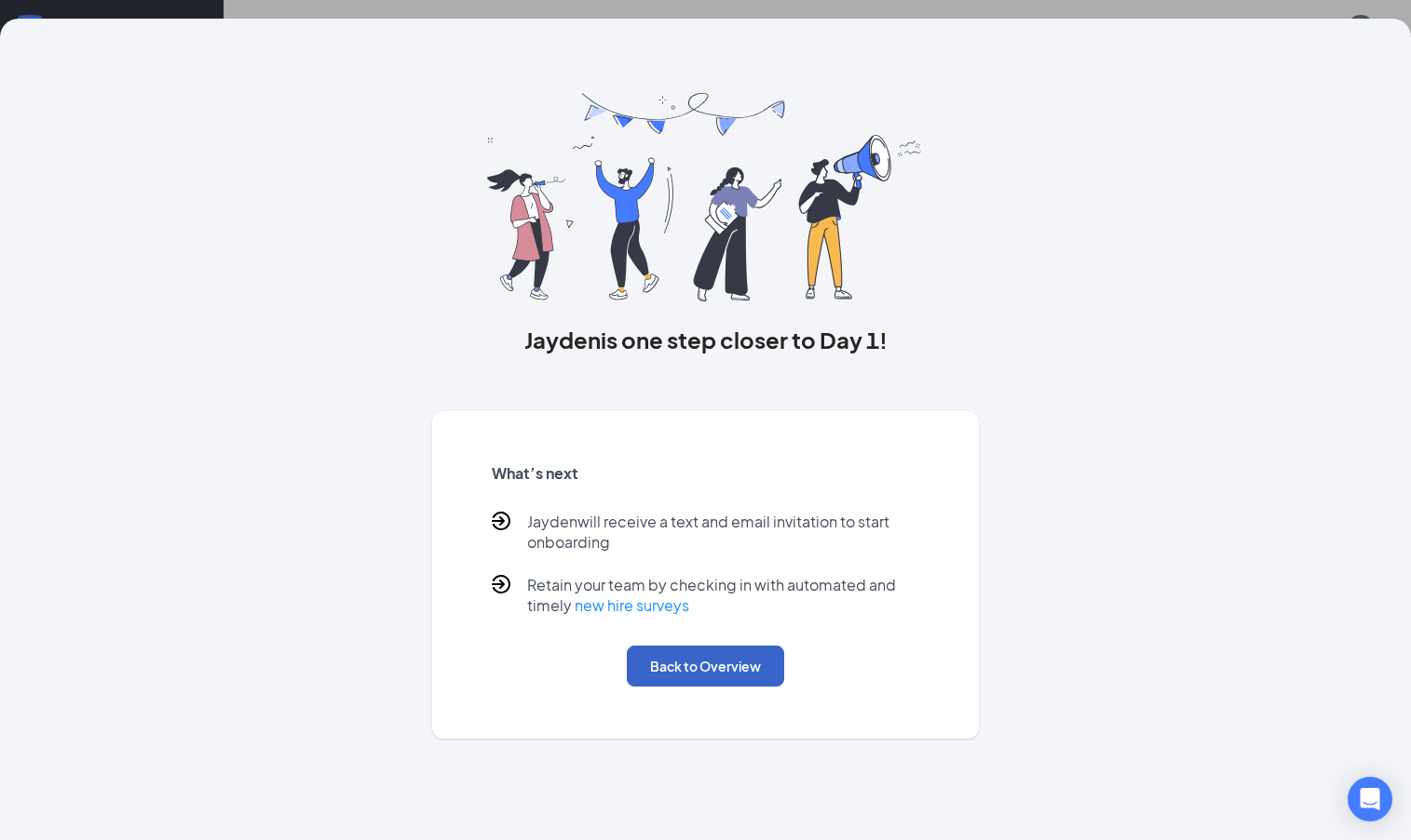
click at [675, 671] on button "Back to Overview" at bounding box center [705, 665] width 158 height 41
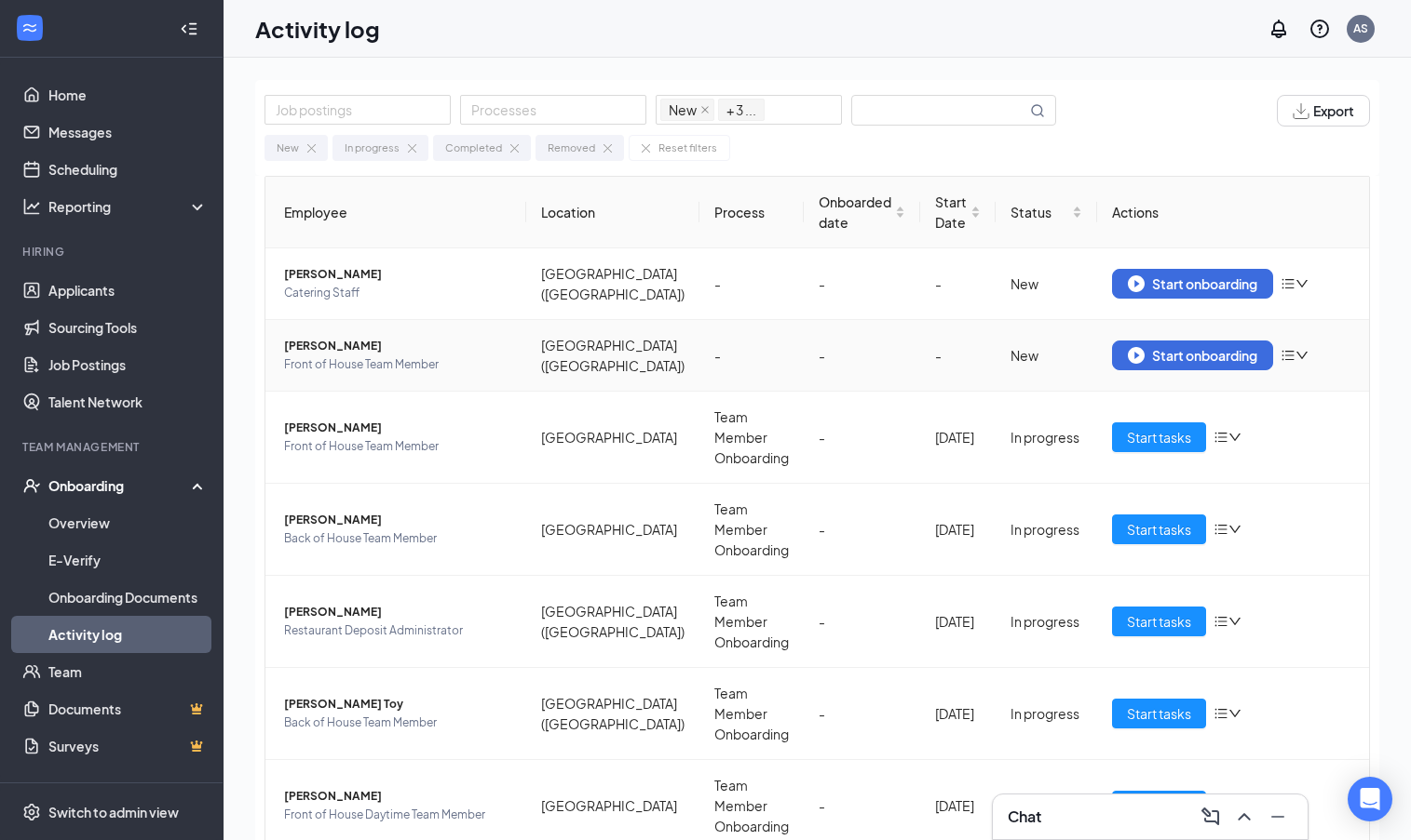
click at [372, 350] on span "[PERSON_NAME]" at bounding box center [397, 346] width 227 height 19
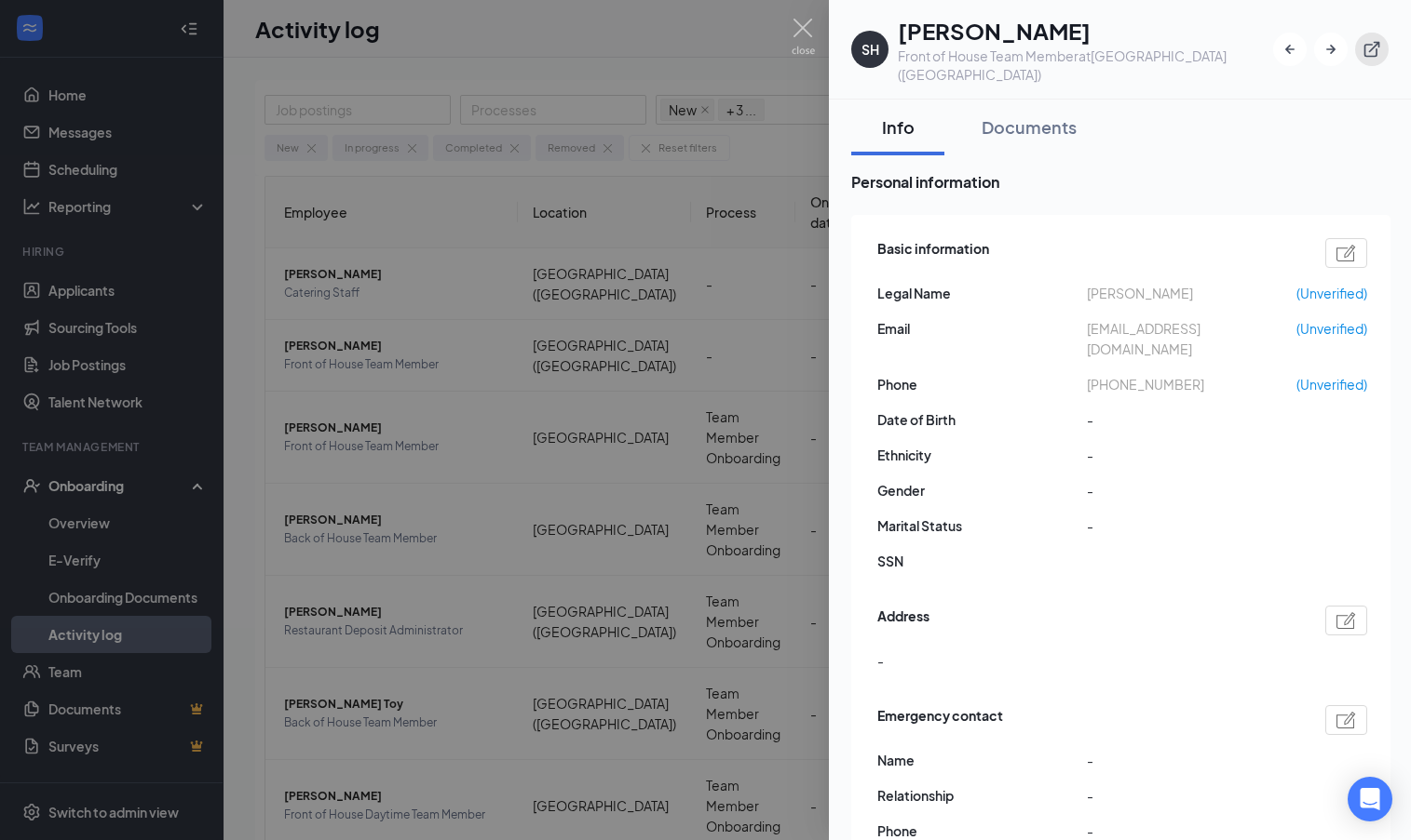
click at [1366, 46] on icon "ExternalLink" at bounding box center [1371, 49] width 19 height 19
click at [594, 312] on div at bounding box center [706, 420] width 1411 height 840
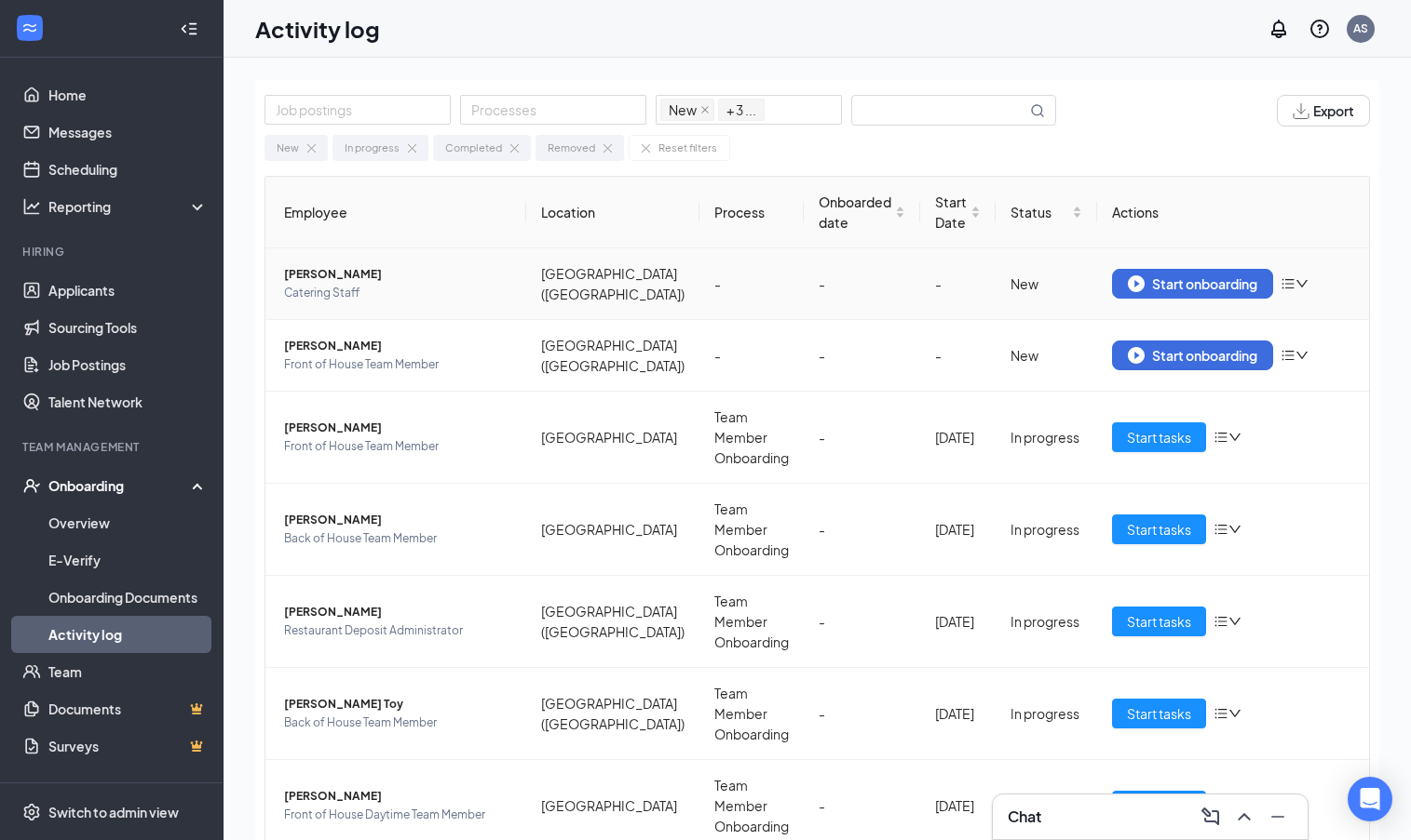
click at [598, 284] on td "[GEOGRAPHIC_DATA] ([GEOGRAPHIC_DATA])" at bounding box center [612, 285] width 174 height 71
click at [364, 290] on span "Catering Staff" at bounding box center [397, 293] width 227 height 19
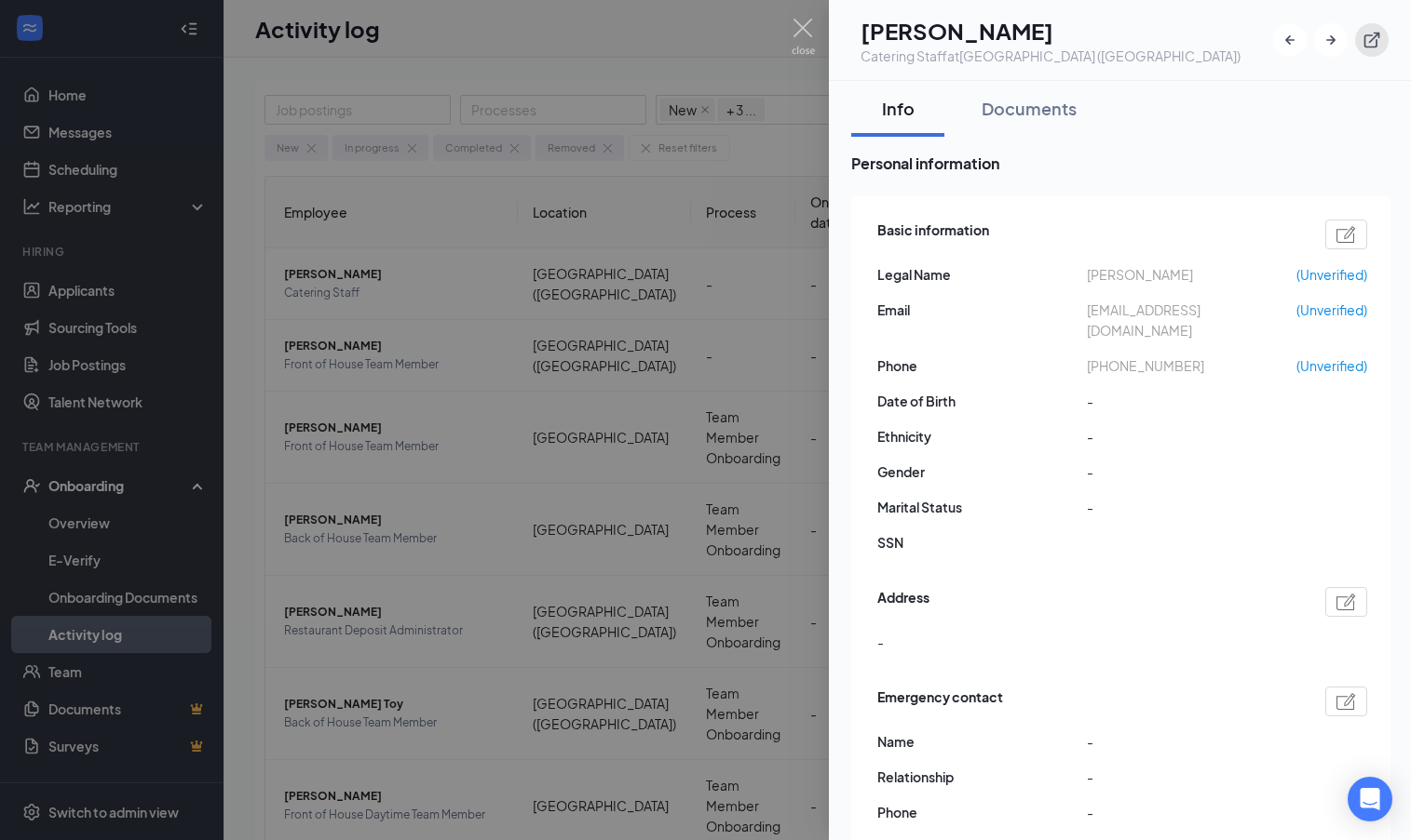
click at [1370, 38] on icon "ExternalLink" at bounding box center [1371, 40] width 19 height 19
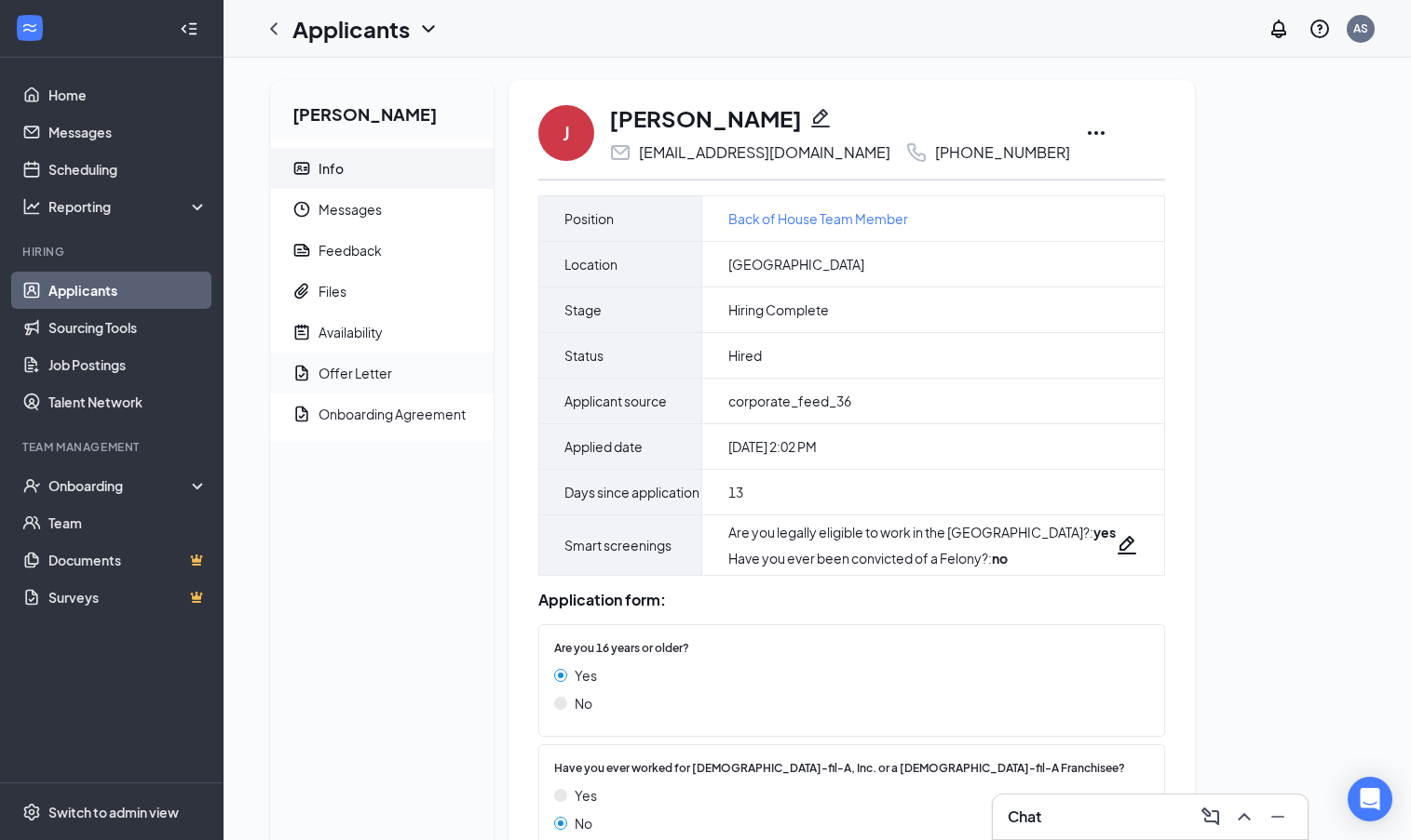
click at [362, 376] on div "Offer Letter" at bounding box center [355, 373] width 73 height 19
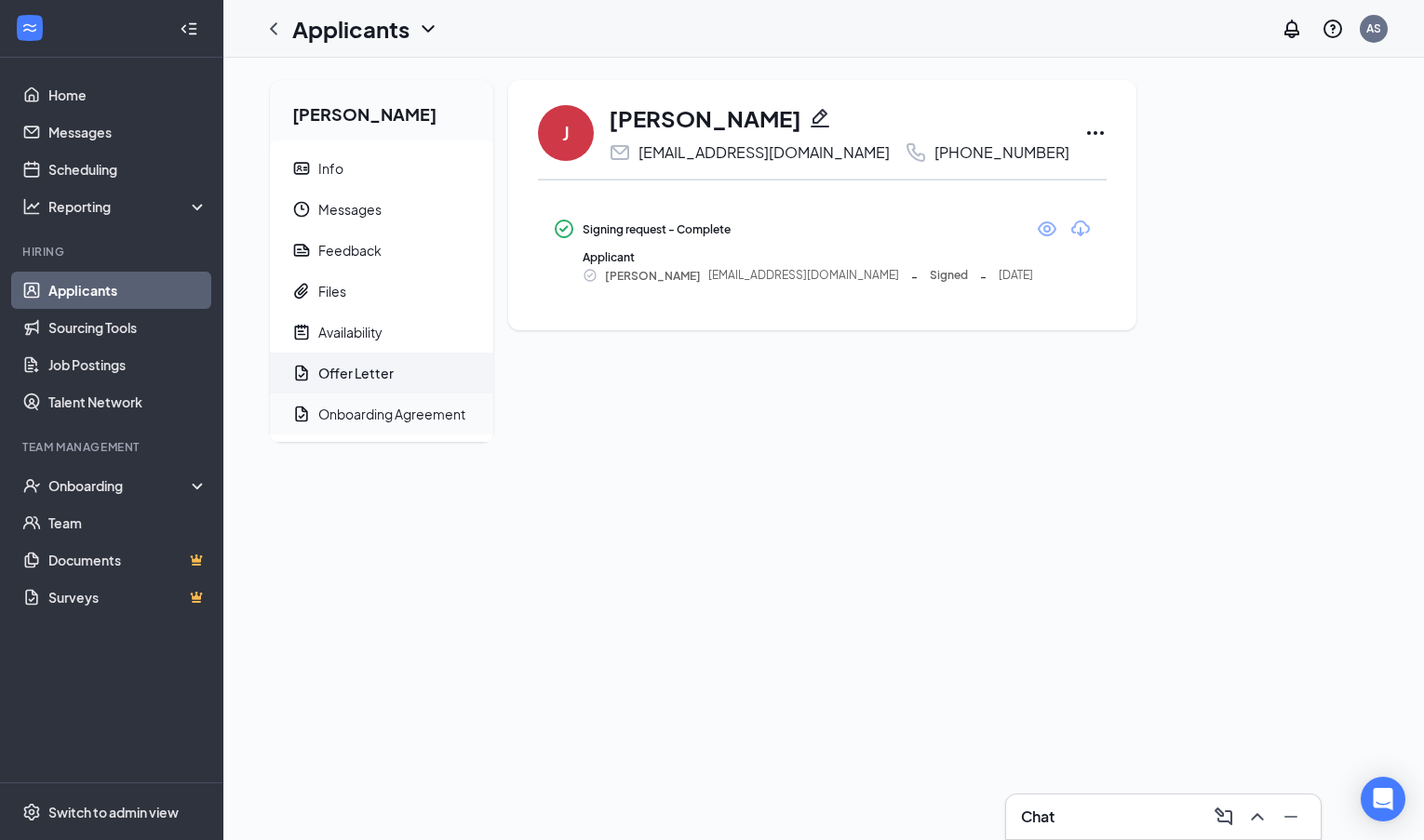
click at [410, 421] on div "Onboarding Agreement" at bounding box center [392, 414] width 147 height 19
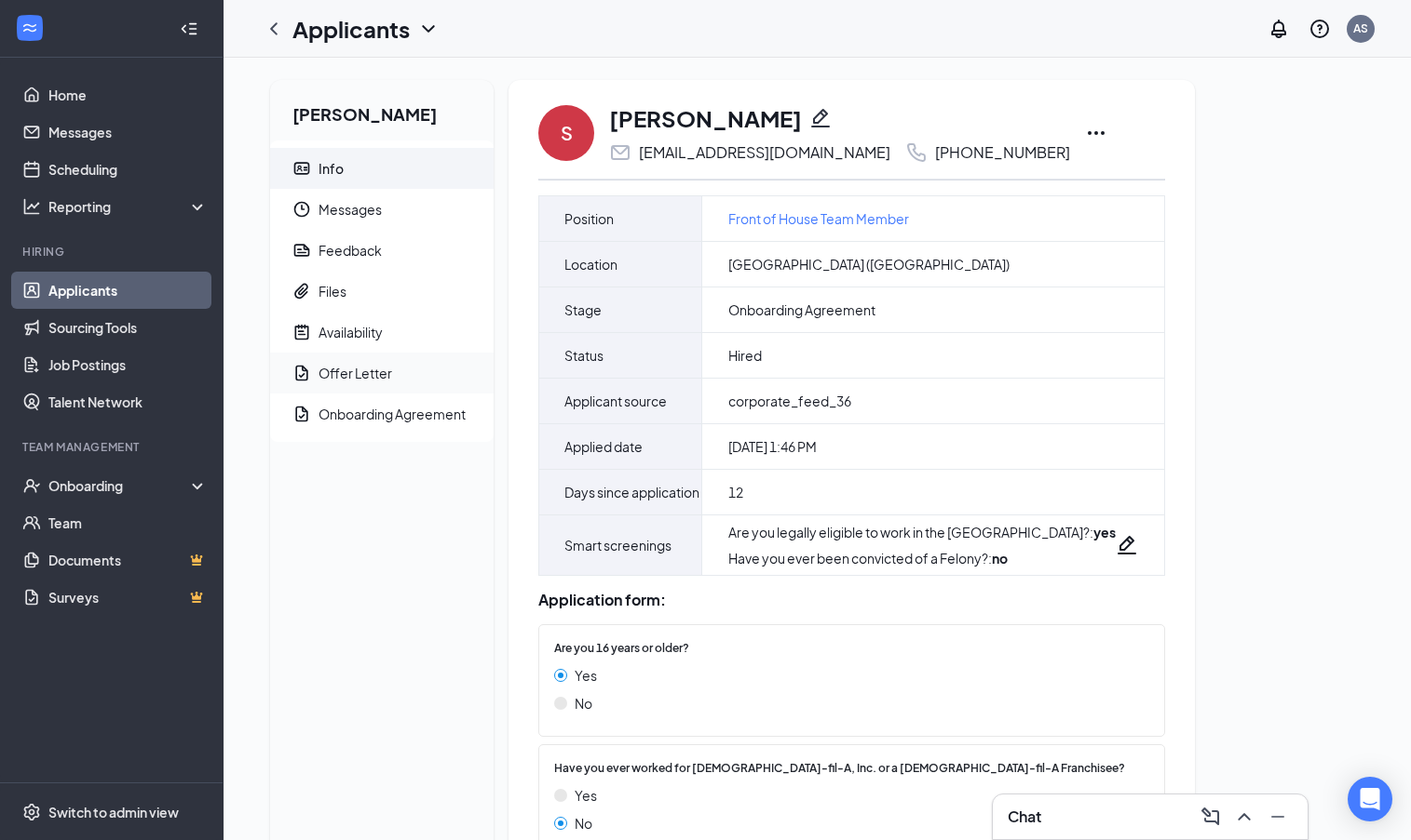
click at [324, 377] on div "Offer Letter" at bounding box center [355, 373] width 73 height 19
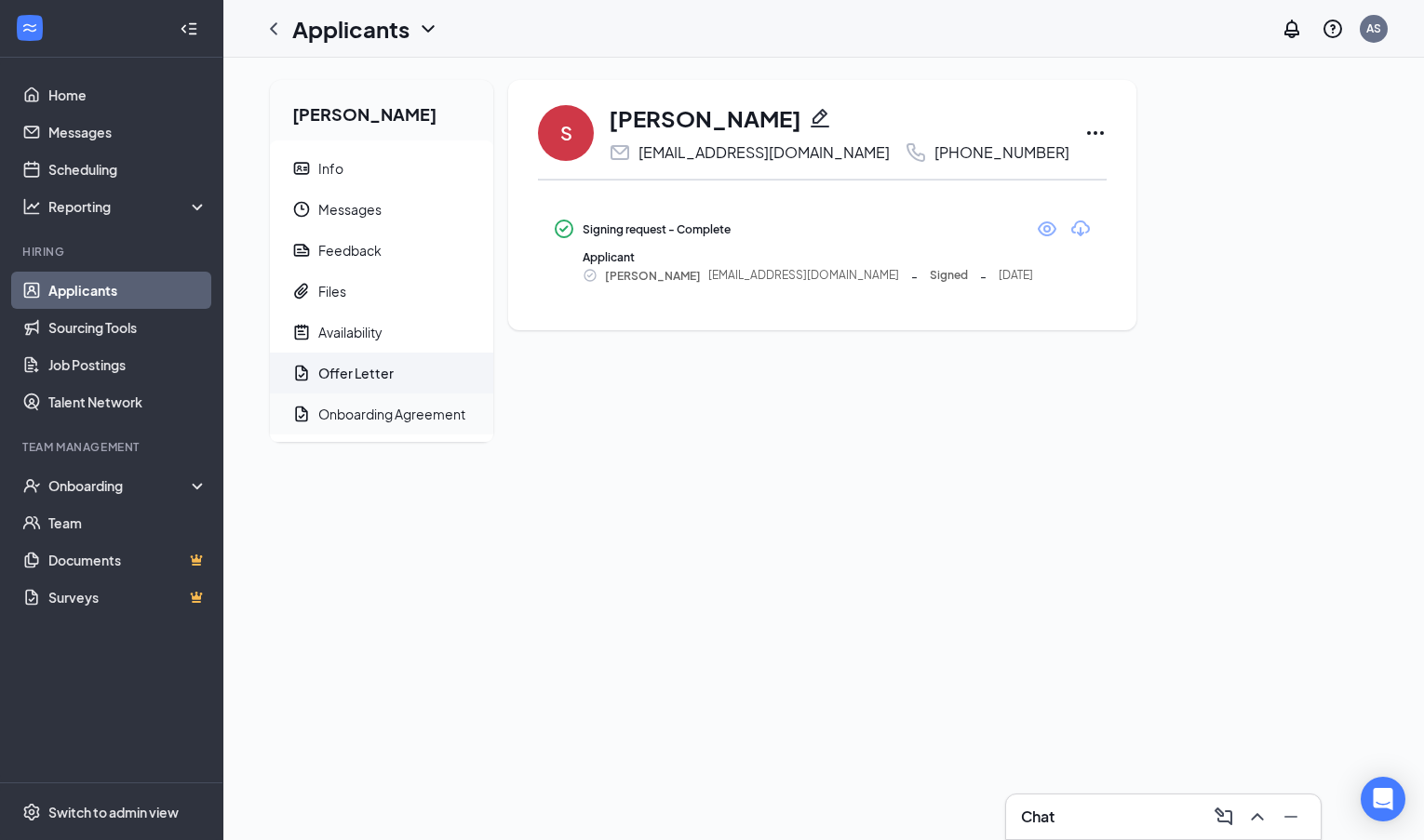
click at [363, 419] on div "Onboarding Agreement" at bounding box center [392, 414] width 147 height 19
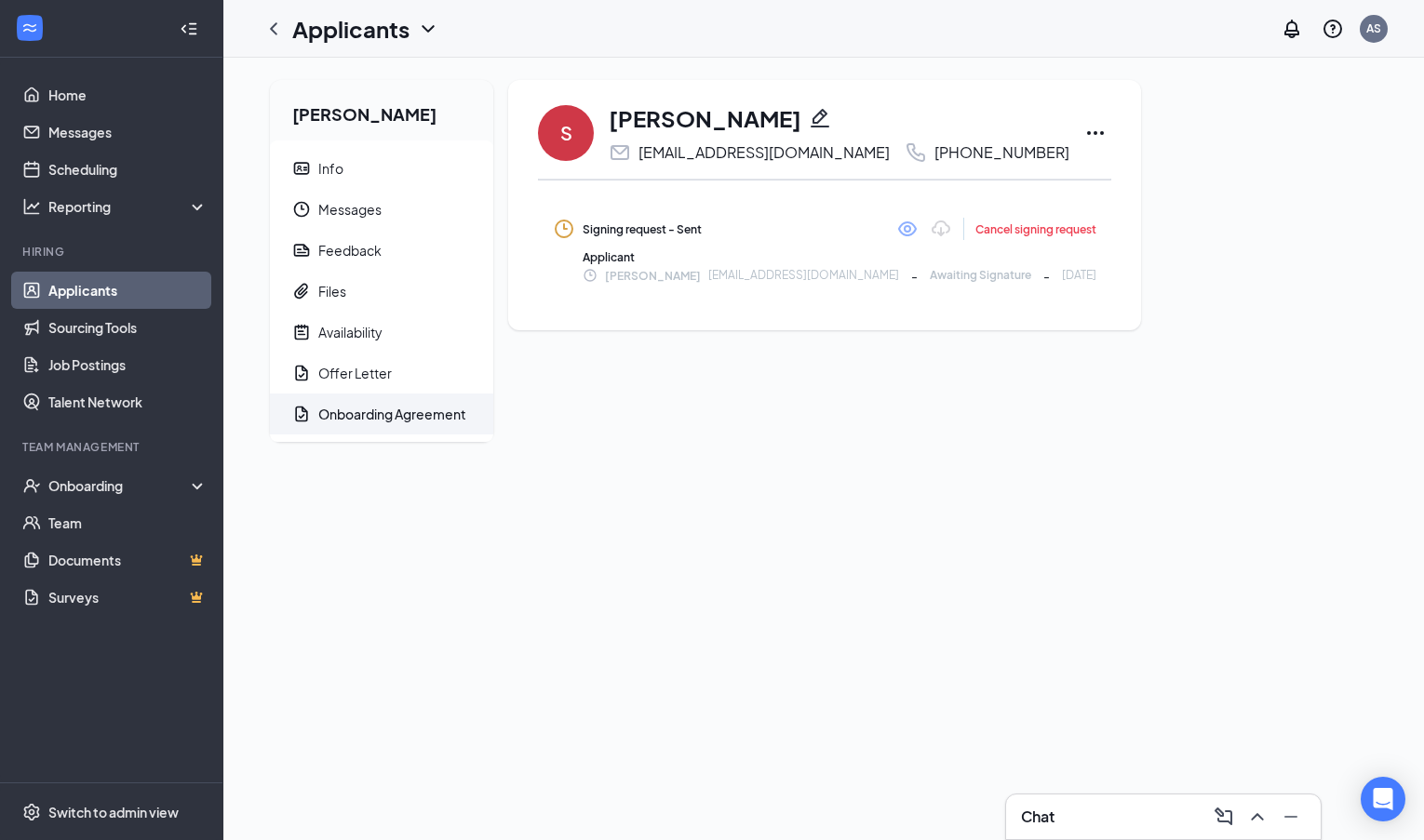
click at [1087, 133] on icon "Ellipses" at bounding box center [1095, 133] width 17 height 4
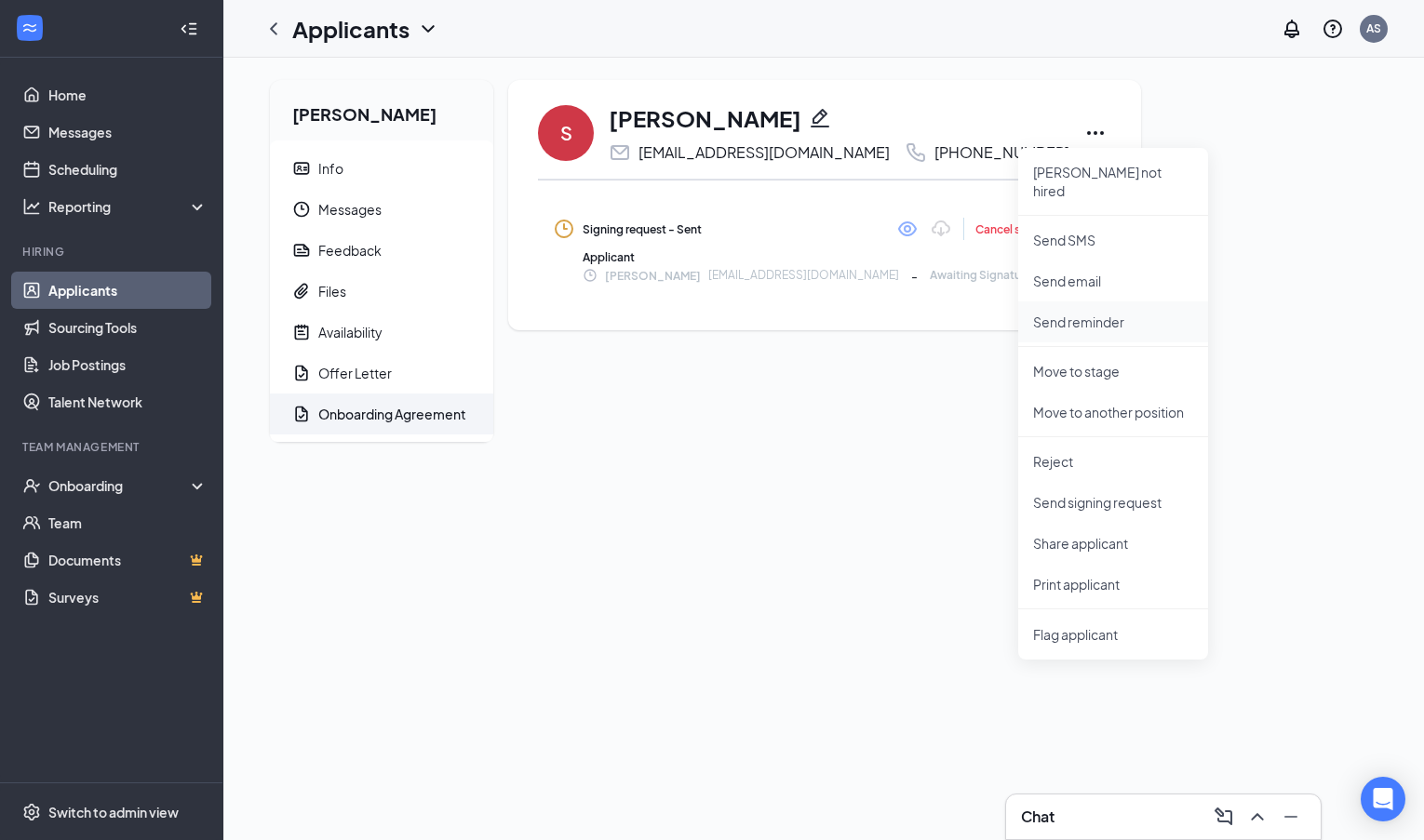
click at [1084, 312] on p "Send reminder" at bounding box center [1113, 321] width 160 height 19
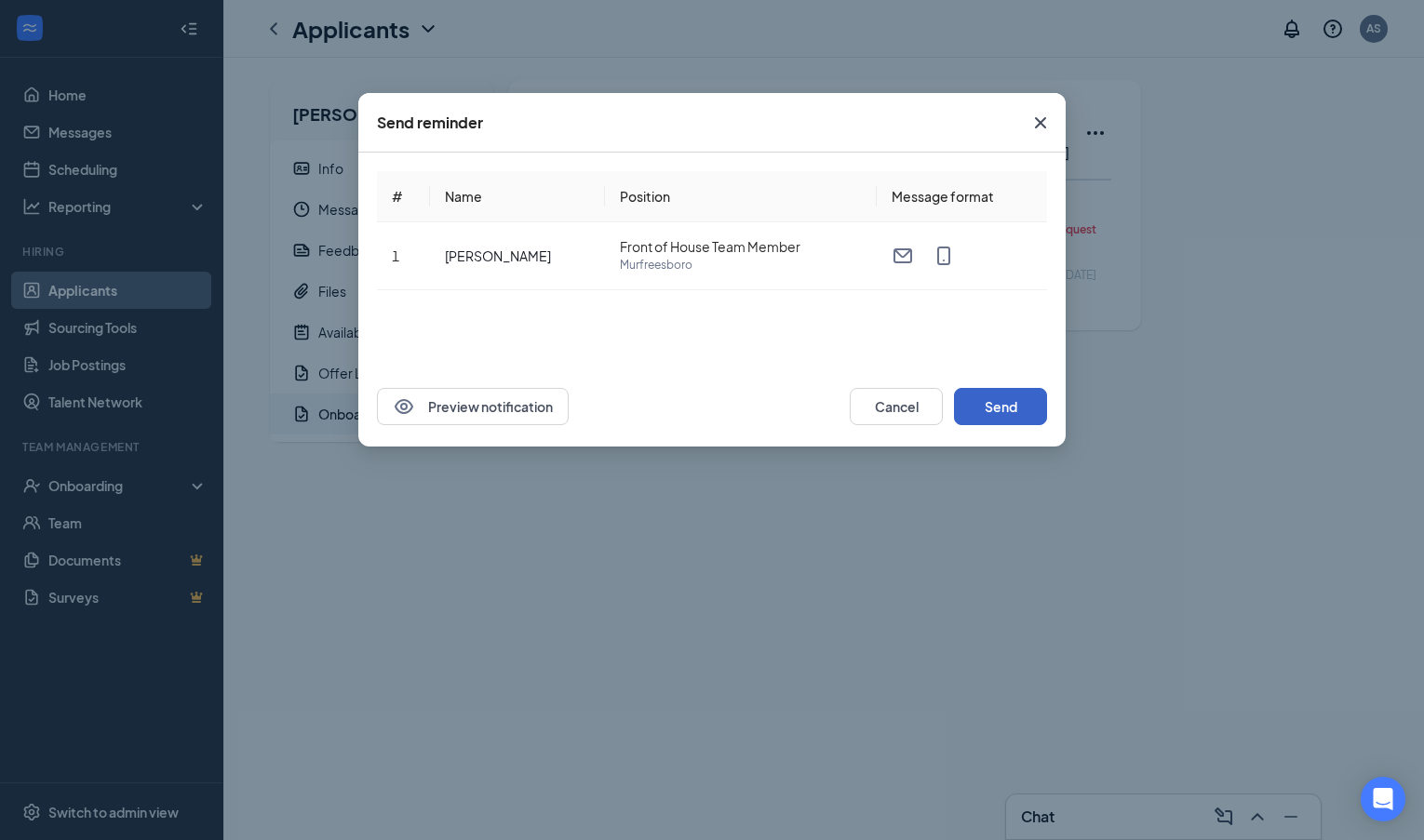
click at [1005, 413] on button "Send" at bounding box center [1001, 407] width 93 height 38
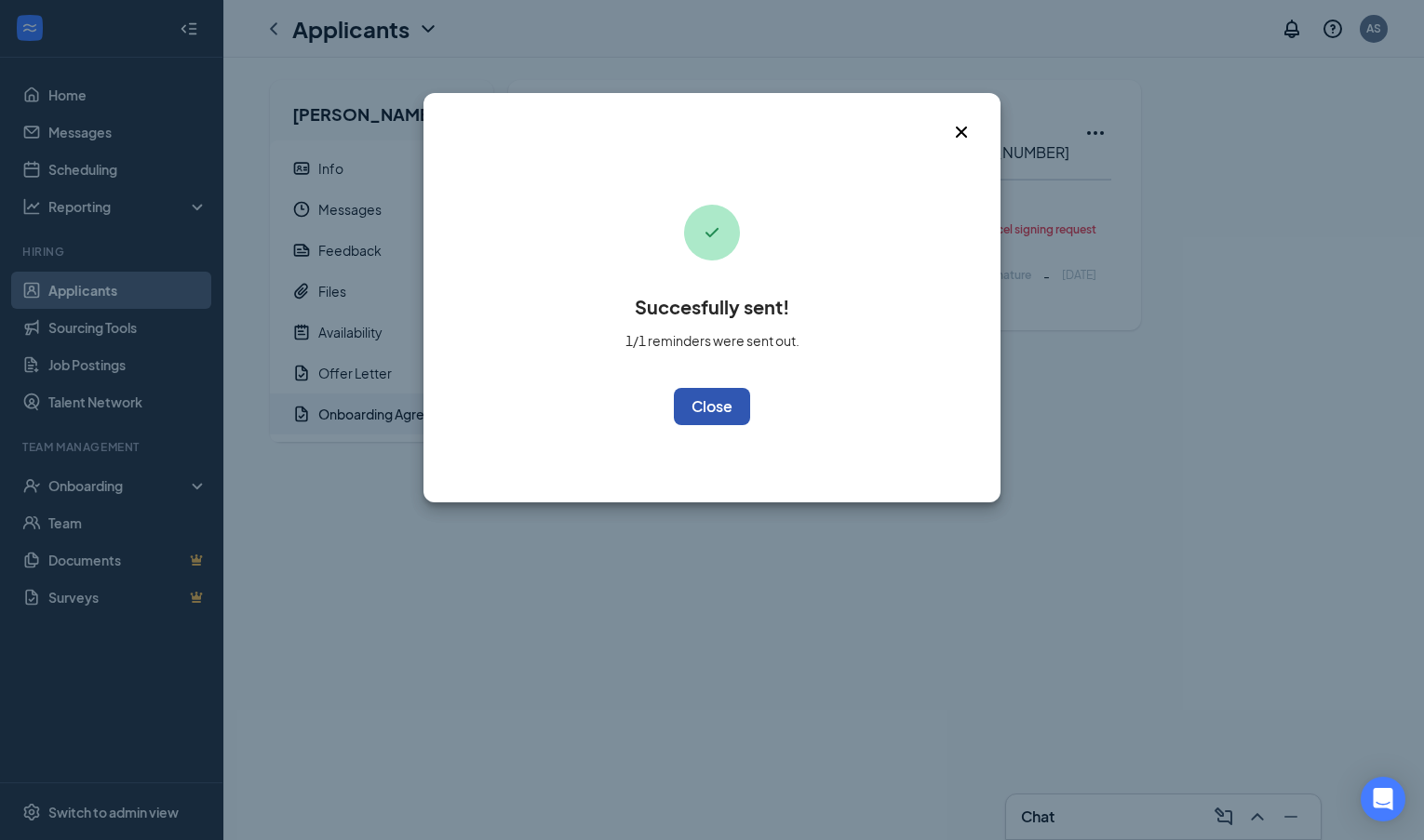
click at [710, 415] on button "OK" at bounding box center [711, 407] width 76 height 38
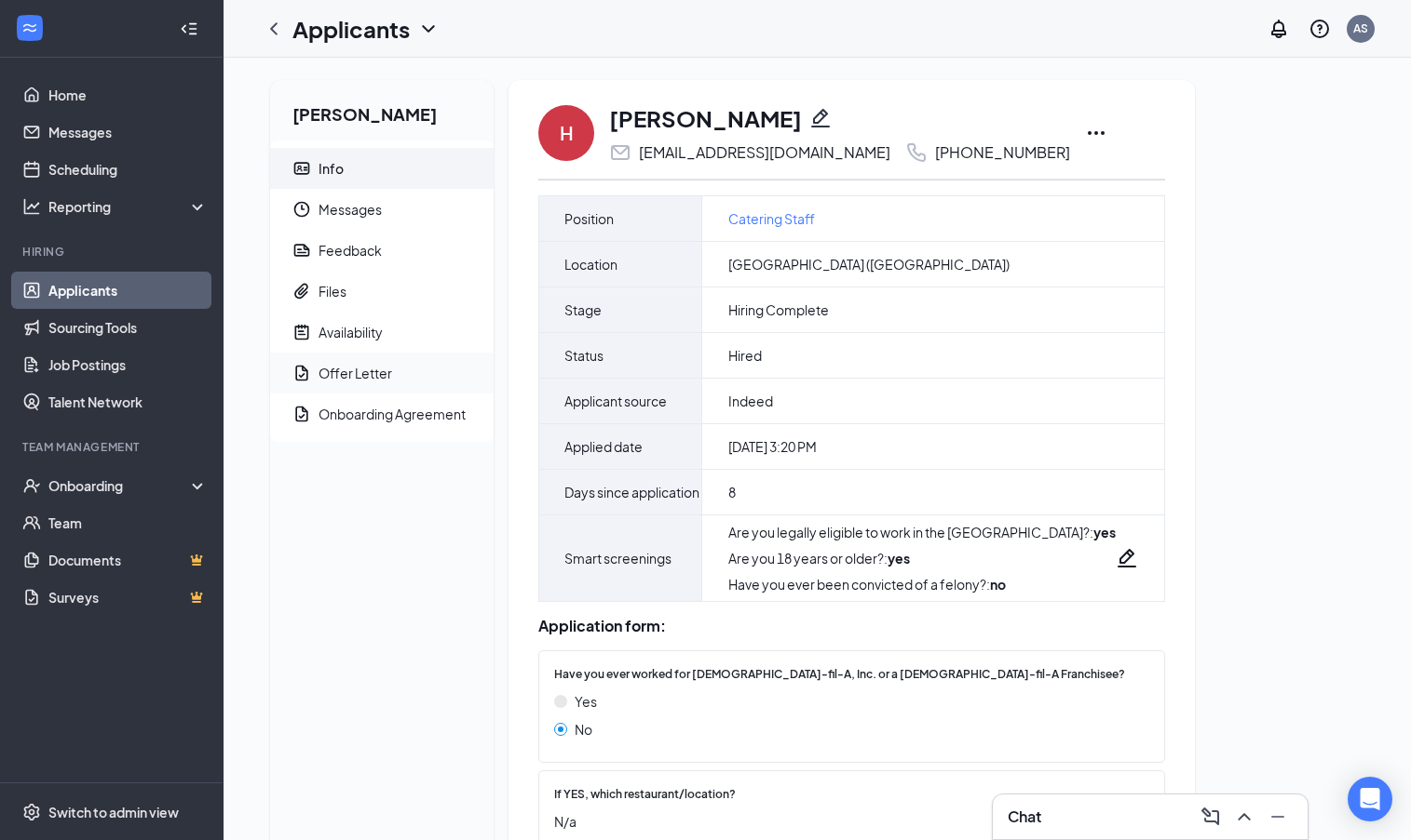
click at [374, 375] on div "Offer Letter" at bounding box center [355, 373] width 73 height 19
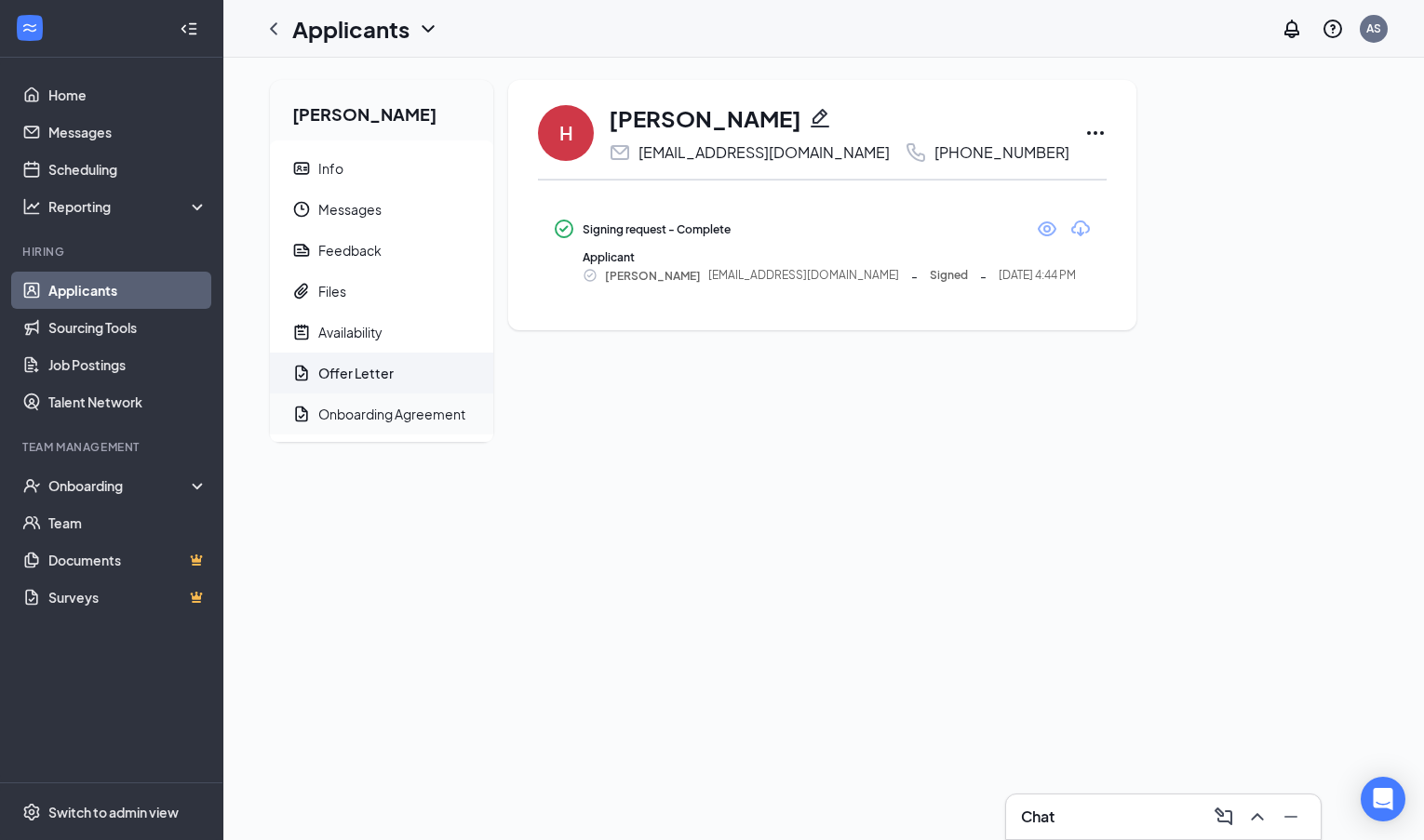
click at [377, 417] on div "Onboarding Agreement" at bounding box center [392, 414] width 147 height 19
click at [270, 30] on icon "ChevronLeft" at bounding box center [274, 29] width 23 height 23
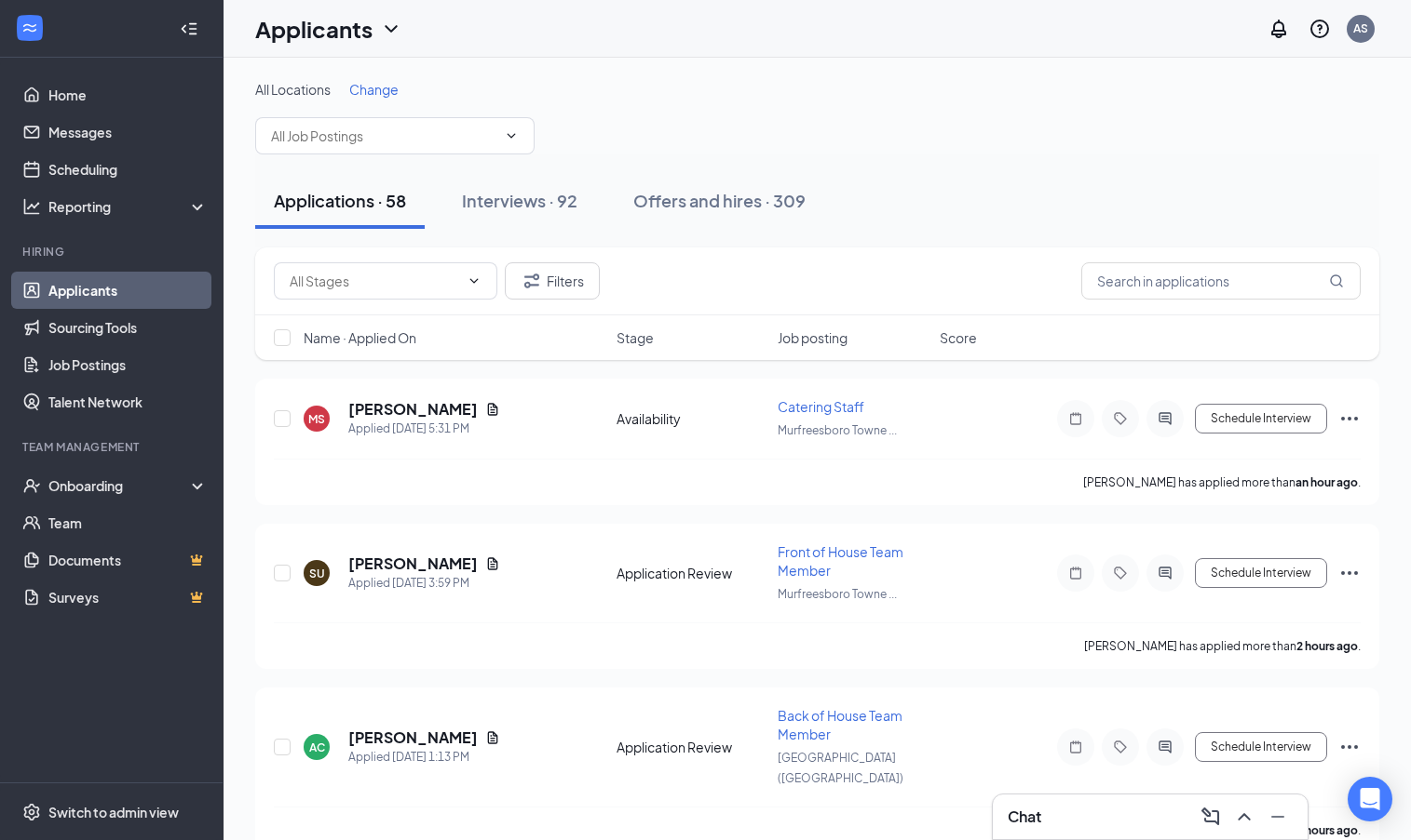
click at [158, 466] on li "Team Management Onboarding Team Documents Surveys" at bounding box center [111, 528] width 222 height 177
click at [169, 478] on div "Onboarding" at bounding box center [120, 485] width 144 height 19
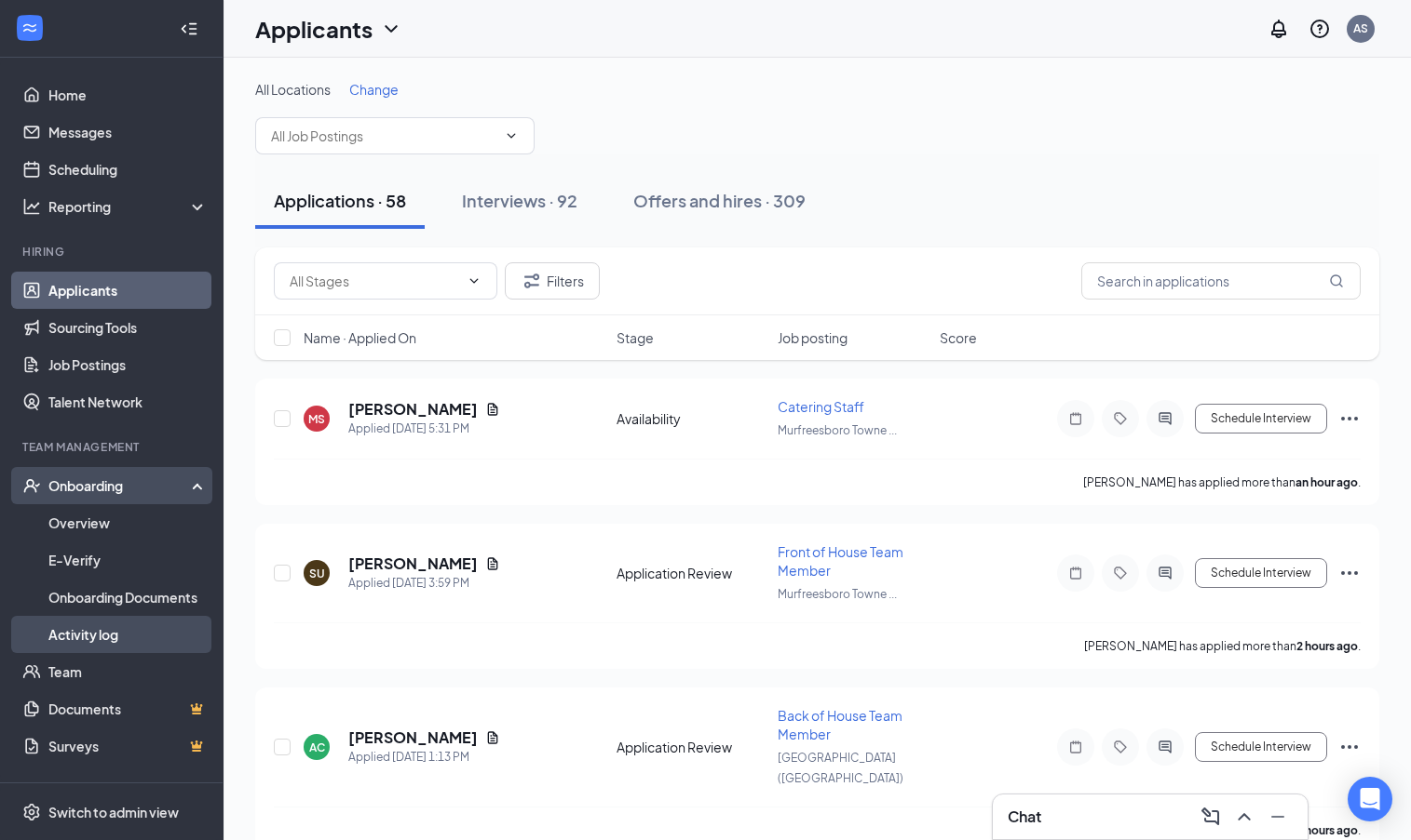
click at [138, 626] on link "Activity log" at bounding box center [128, 635] width 159 height 38
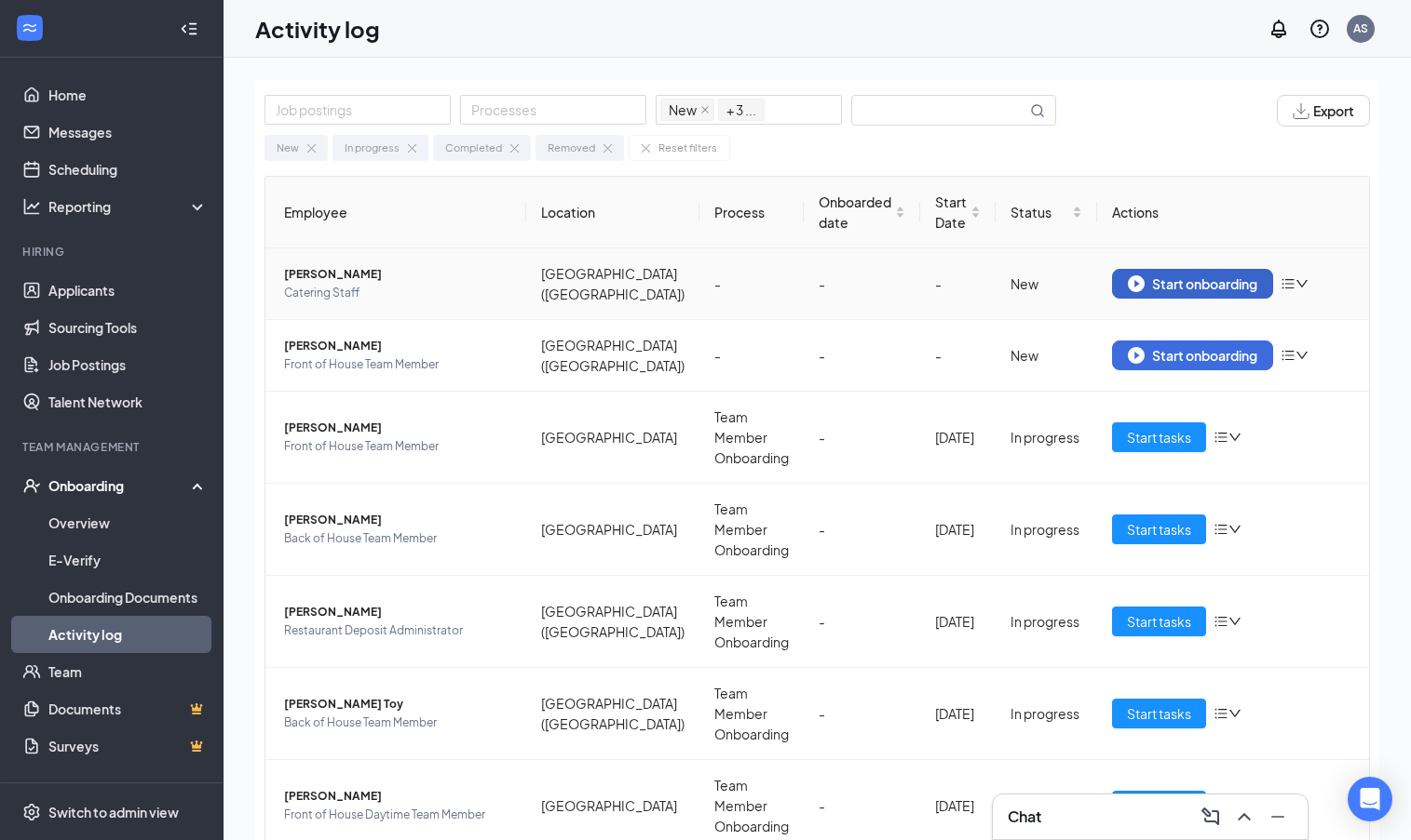
click at [1138, 294] on button "Start onboarding" at bounding box center [1192, 284] width 161 height 30
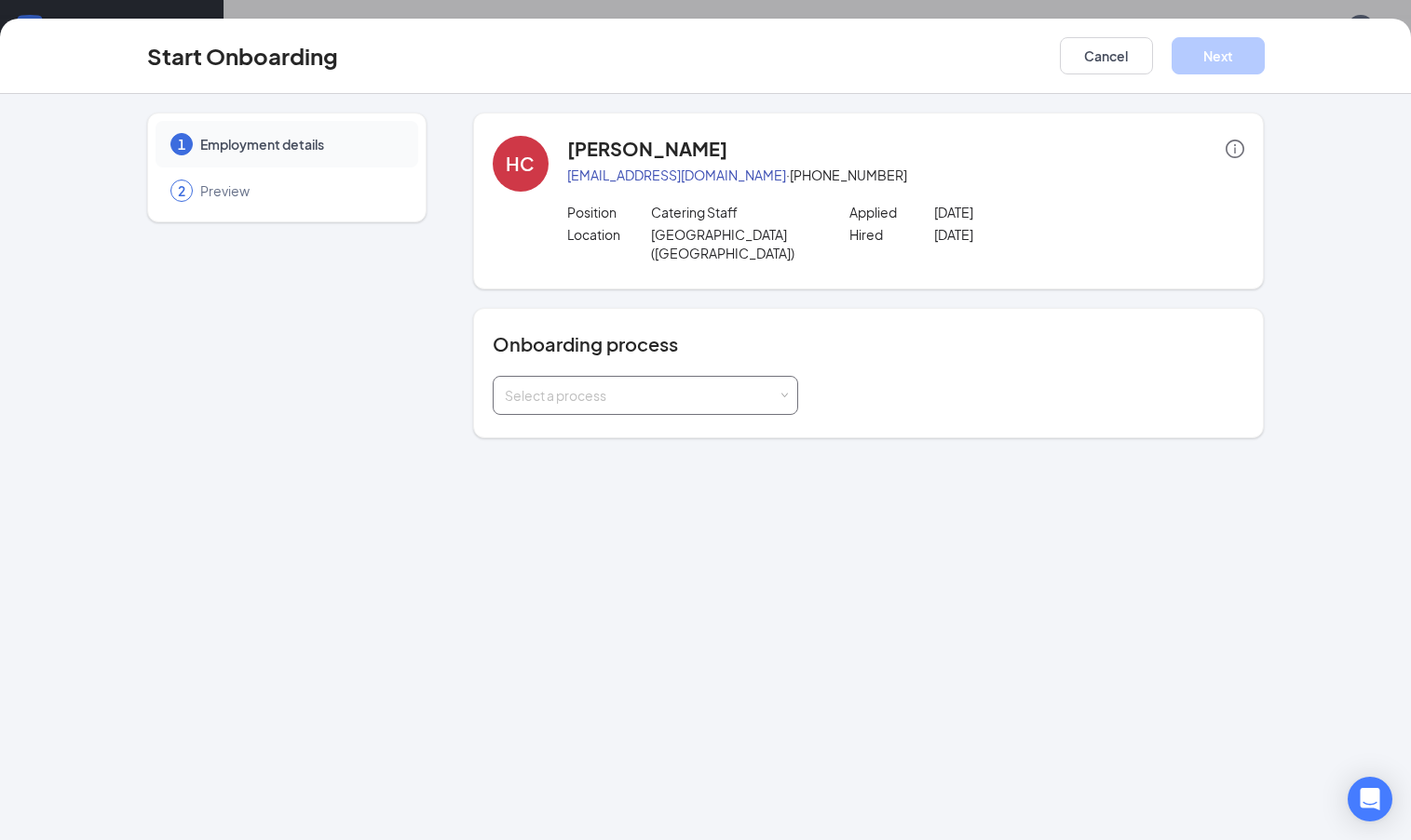
click at [555, 386] on div "Select a process" at bounding box center [641, 395] width 273 height 19
click at [565, 480] on span "Team Member Onboarding" at bounding box center [581, 483] width 165 height 17
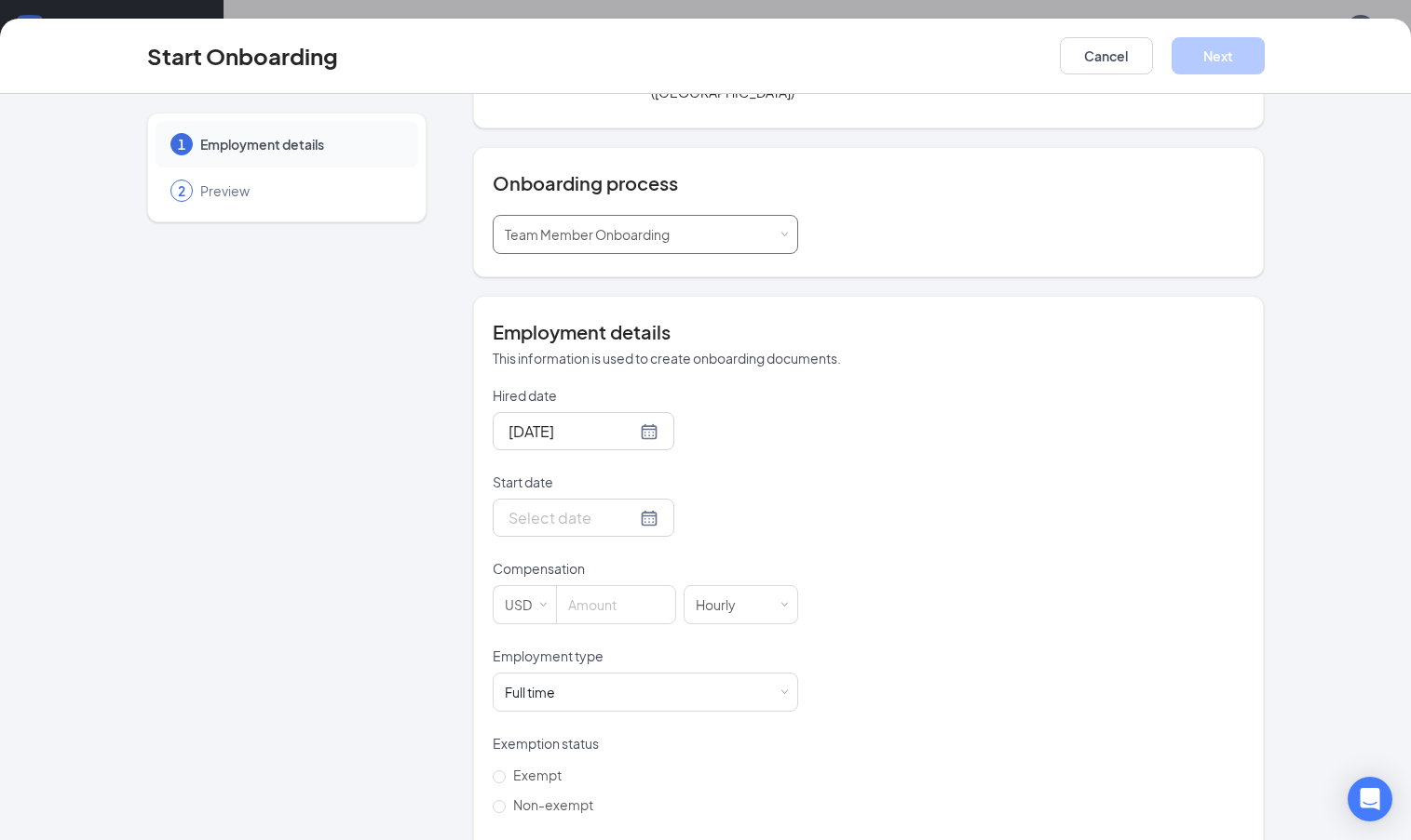
scroll to position [186, 0]
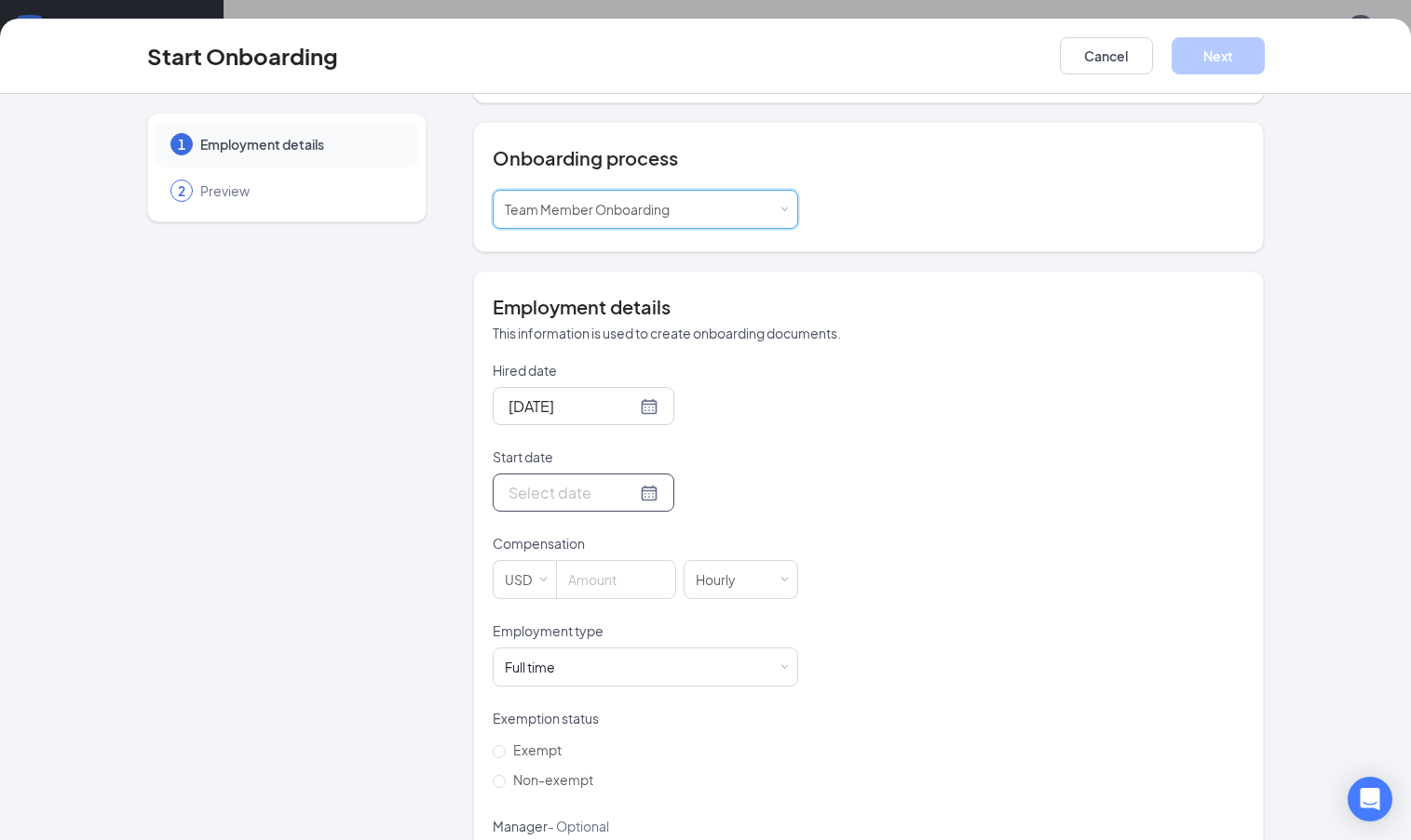
click at [628, 481] on div at bounding box center [582, 492] width 150 height 23
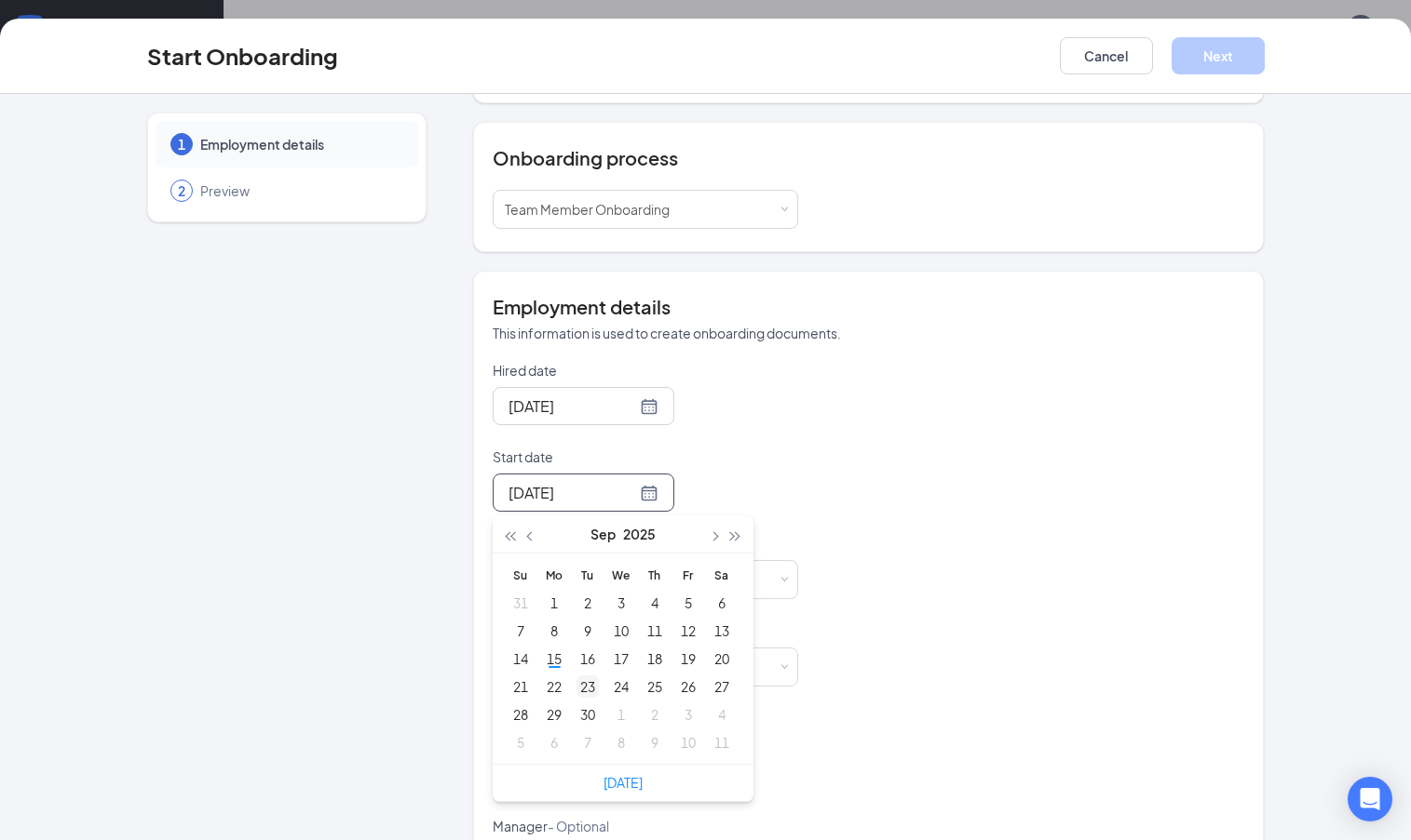
type input "Sep 23, 2025"
click at [586, 675] on div "23" at bounding box center [587, 686] width 23 height 23
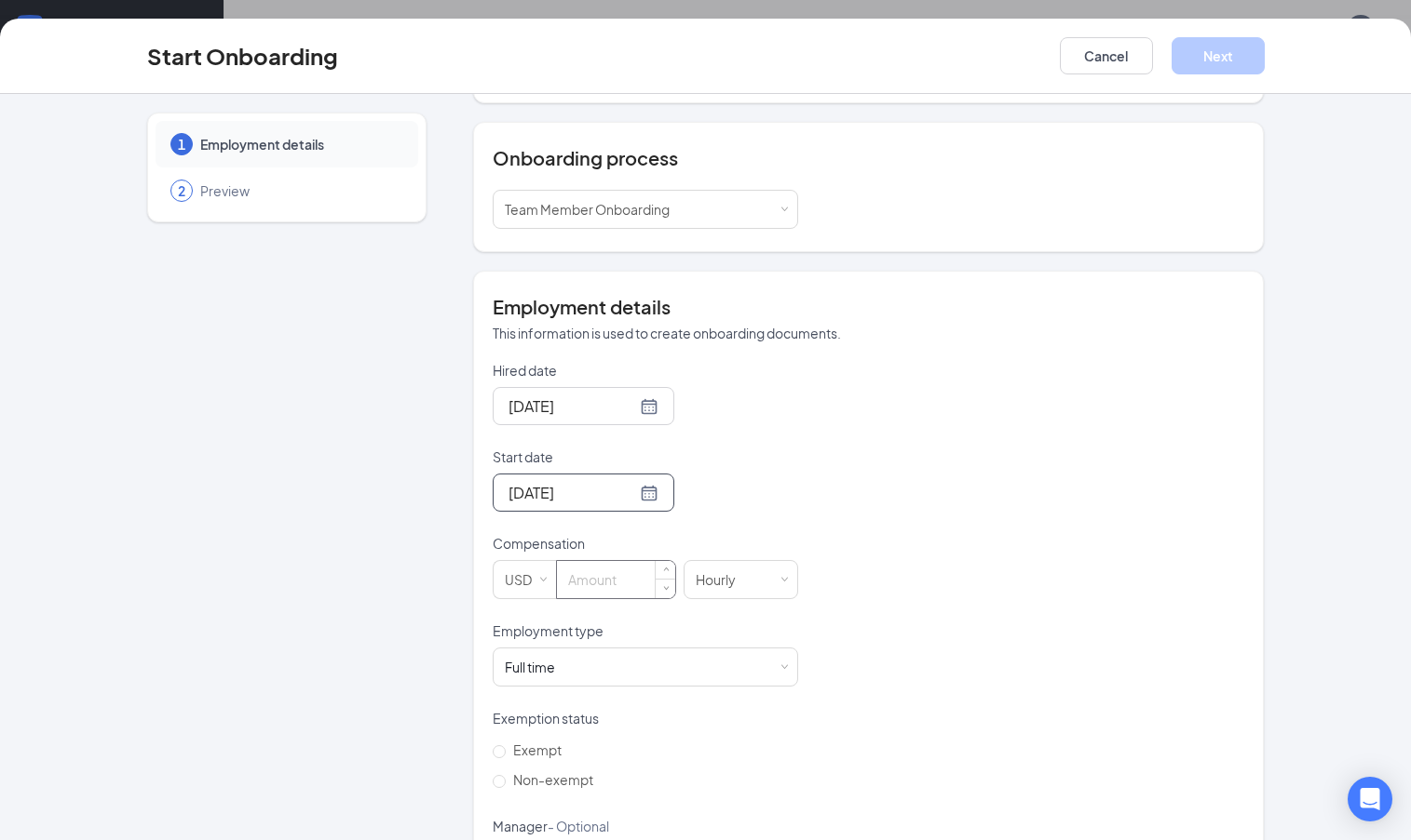
click at [577, 565] on input at bounding box center [615, 580] width 118 height 38
type input "14"
click at [581, 649] on div "Full time Works 30+ hours per week and is reasonably expected to work" at bounding box center [645, 667] width 281 height 38
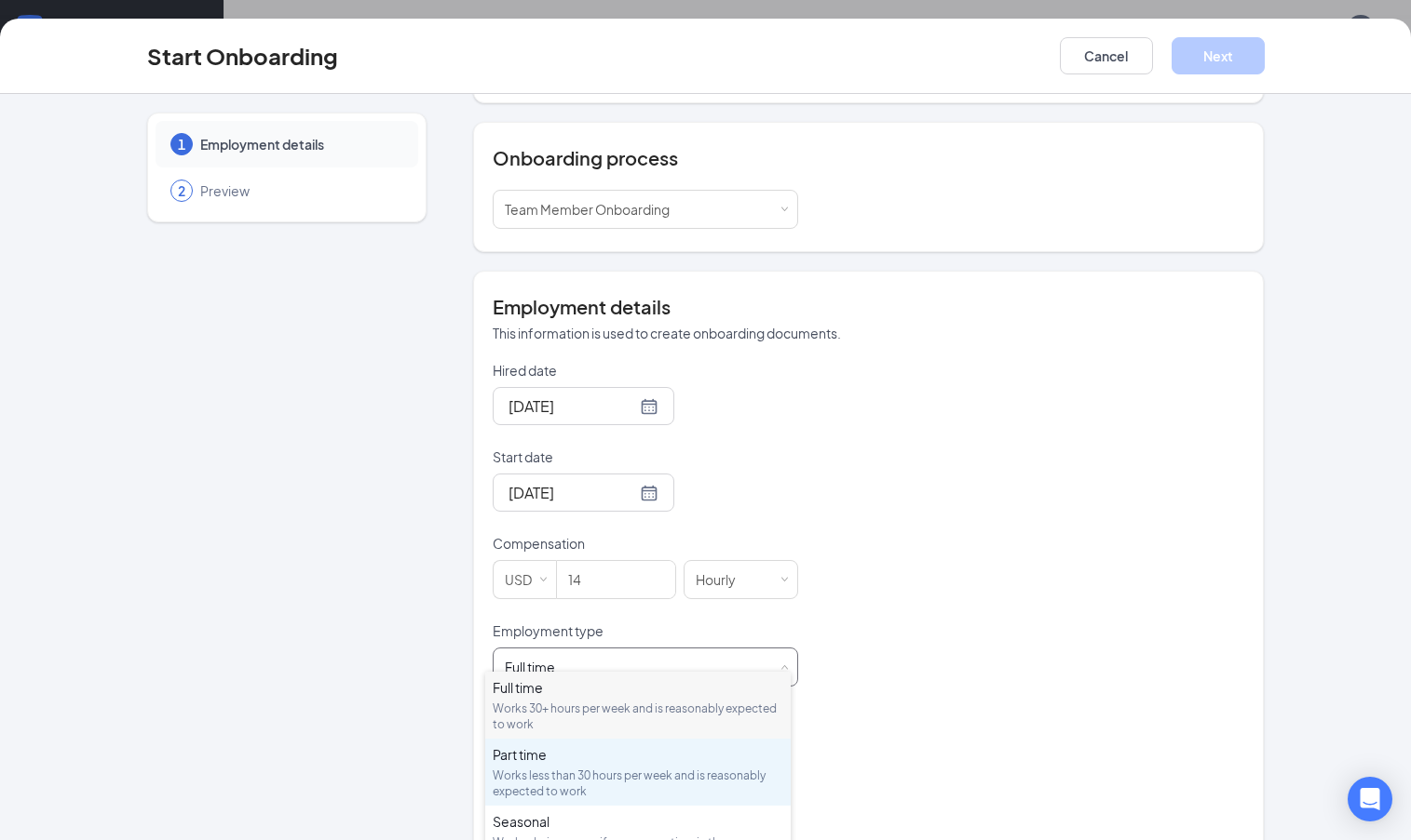
click at [553, 763] on div "Part time" at bounding box center [637, 755] width 291 height 19
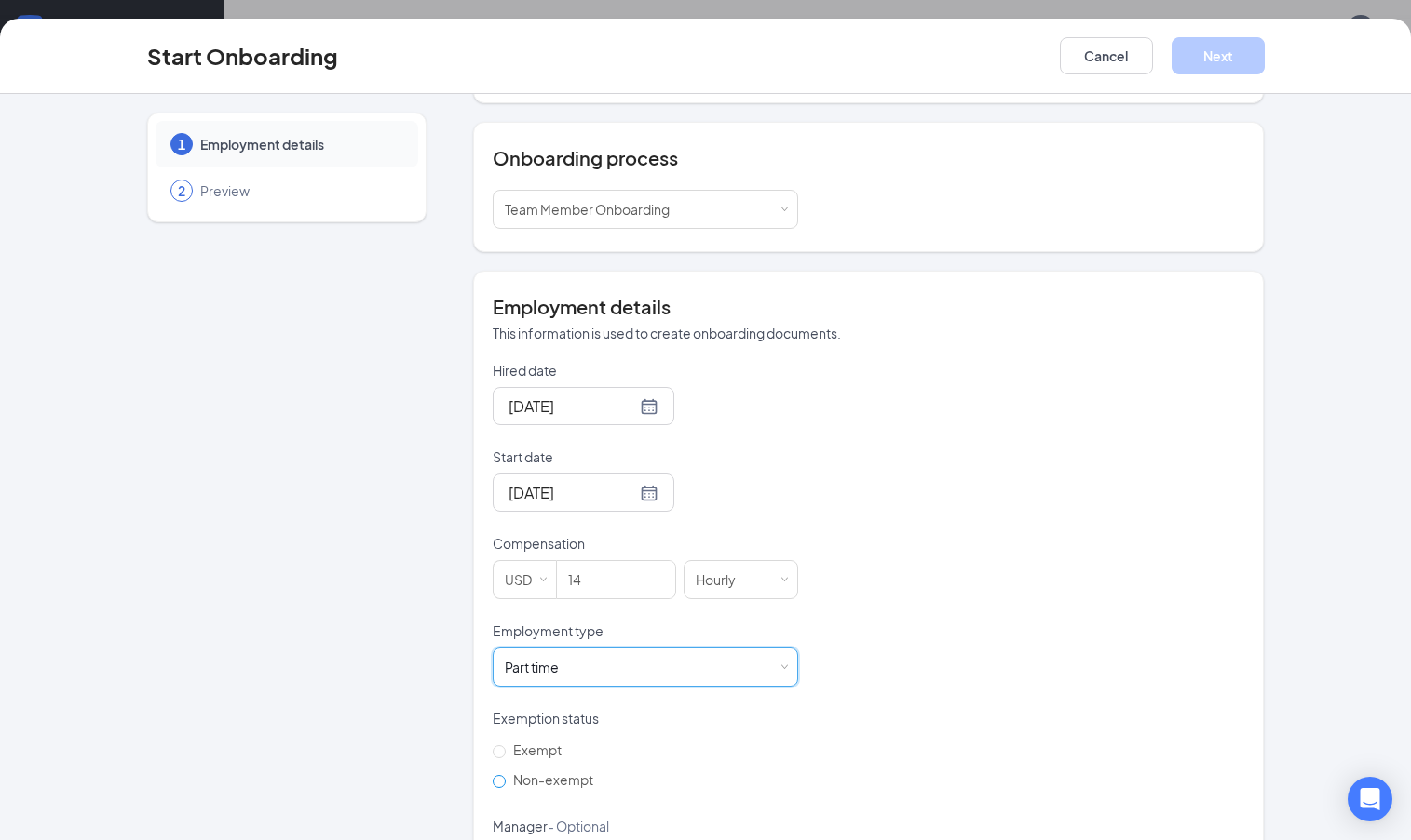
click at [509, 772] on span "Non-exempt" at bounding box center [554, 780] width 95 height 17
click at [506, 776] on input "Non-exempt" at bounding box center [498, 781] width 13 height 13
radio input "true"
click at [1219, 67] on button "Next" at bounding box center [1218, 57] width 93 height 38
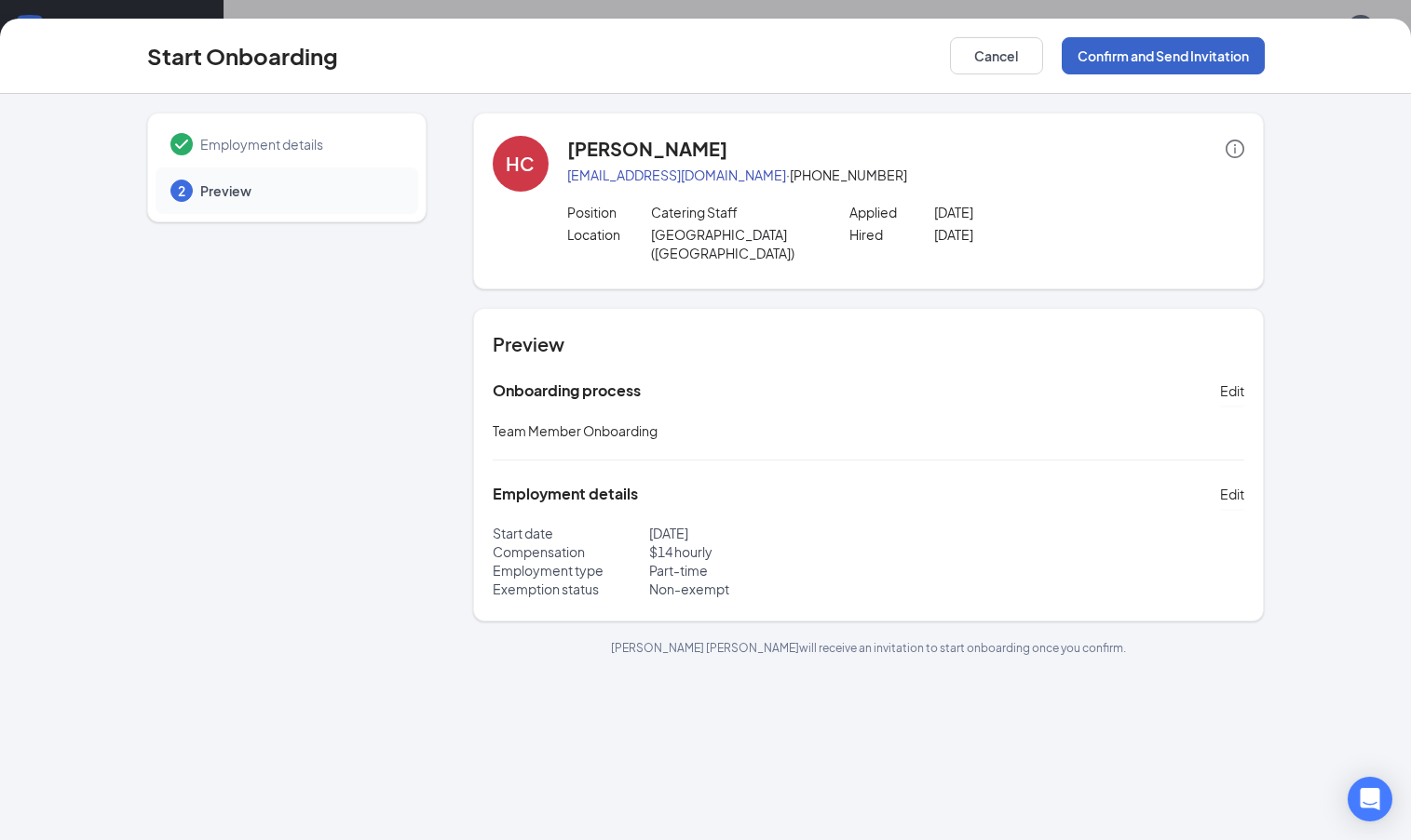
click at [1219, 67] on button "Confirm and Send Invitation" at bounding box center [1163, 57] width 203 height 38
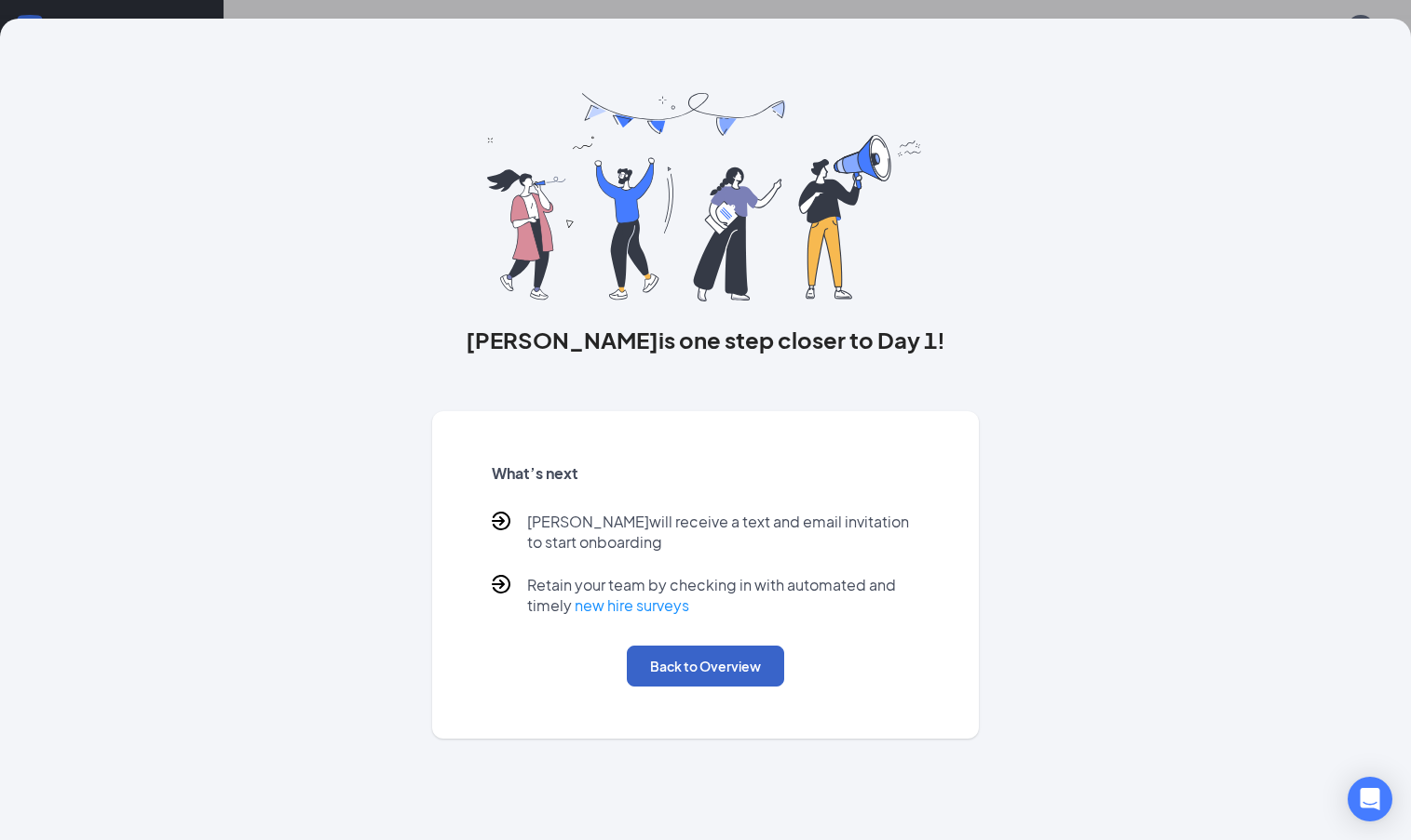
click at [740, 685] on button "Back to Overview" at bounding box center [705, 665] width 158 height 41
